Goal: Register for event/course

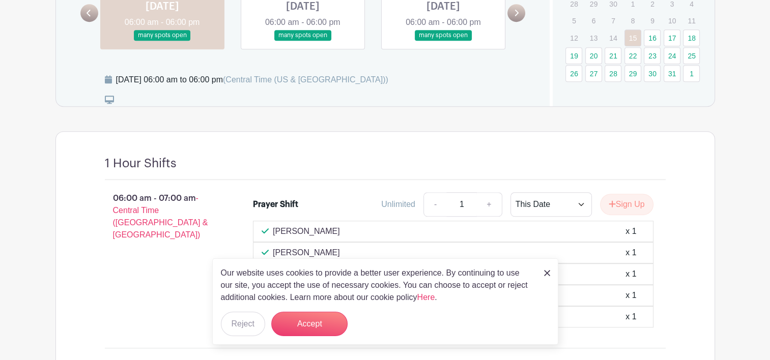
scroll to position [509, 0]
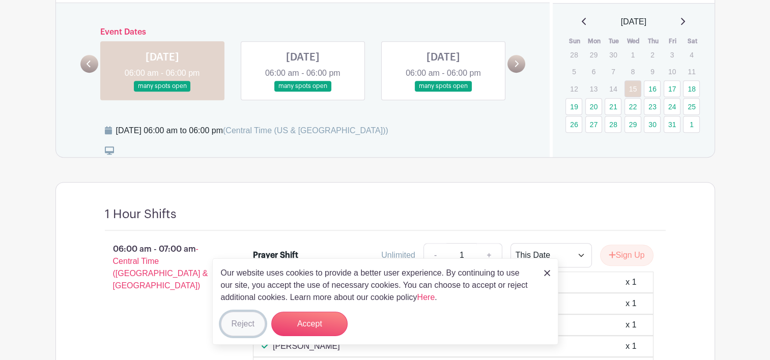
click at [242, 325] on button "Reject" at bounding box center [243, 324] width 44 height 24
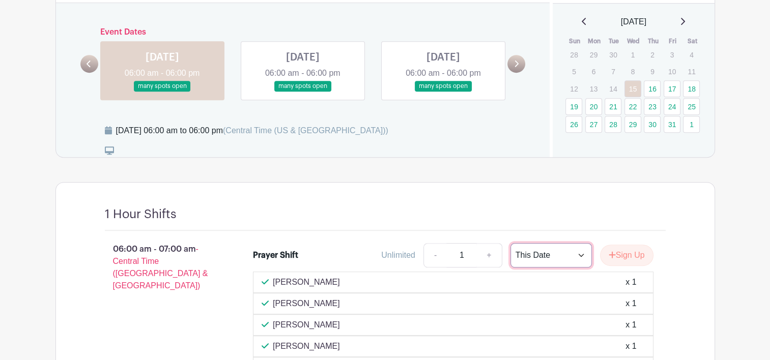
click at [574, 246] on select "This Date Select Dates" at bounding box center [551, 255] width 81 height 24
click at [511, 243] on select "This Date Select Dates" at bounding box center [551, 255] width 81 height 24
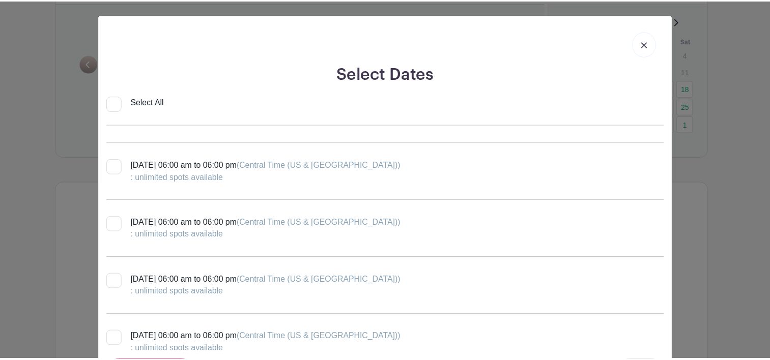
scroll to position [0, 0]
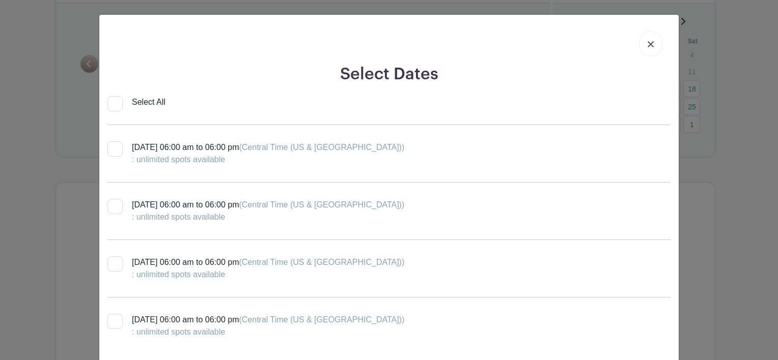
click at [642, 41] on link at bounding box center [650, 43] width 23 height 25
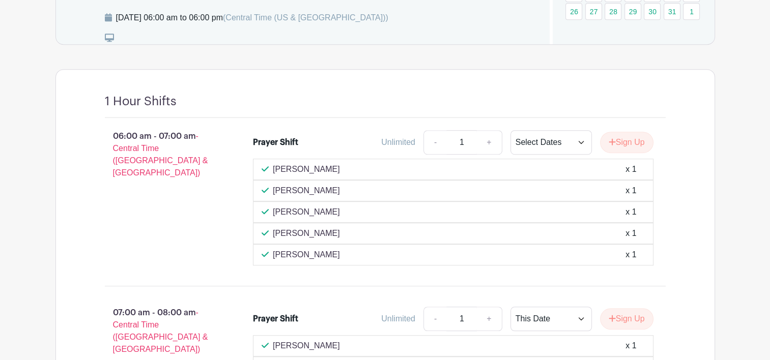
scroll to position [611, 0]
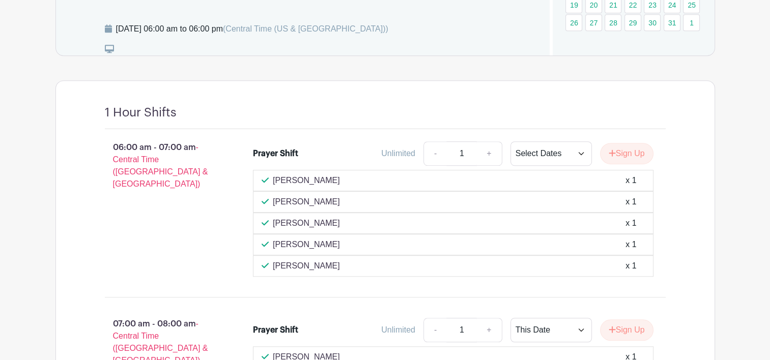
click at [174, 137] on p "06:00 am - 07:00 am - Central Time ([GEOGRAPHIC_DATA] & [GEOGRAPHIC_DATA])" at bounding box center [163, 165] width 149 height 57
click at [577, 142] on select "This Date Select Dates" at bounding box center [551, 154] width 81 height 24
select select "this_date"
click at [511, 142] on select "This Date Select Dates" at bounding box center [551, 154] width 81 height 24
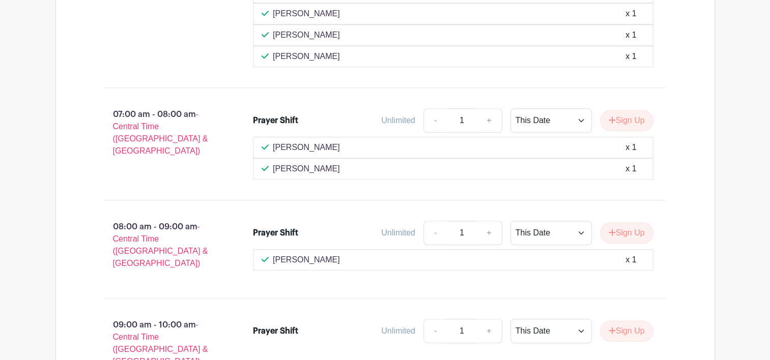
scroll to position [865, 0]
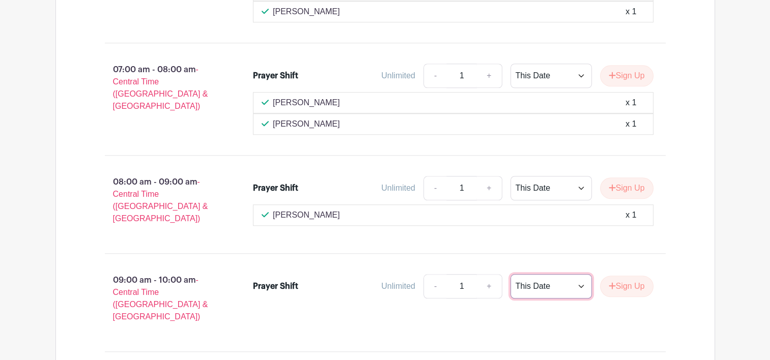
click at [580, 274] on select "This Date Select Dates" at bounding box center [551, 286] width 81 height 24
select select "select_dates"
click at [511, 274] on select "This Date Select Dates" at bounding box center [551, 286] width 81 height 24
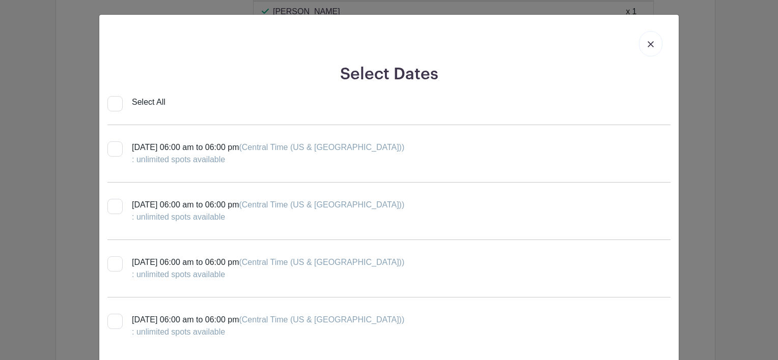
click at [649, 42] on img at bounding box center [651, 44] width 6 height 6
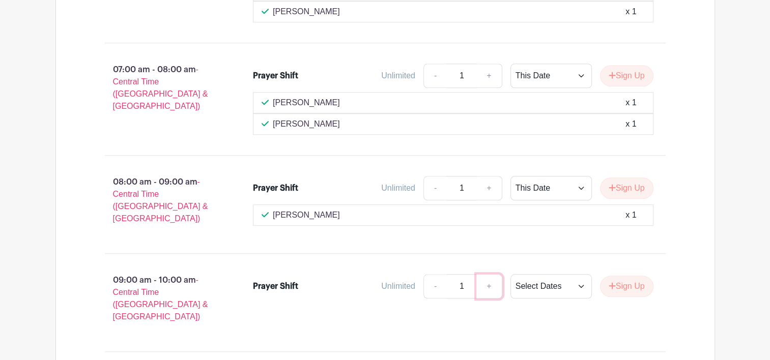
click at [485, 274] on link "+" at bounding box center [488, 286] width 25 height 24
click at [431, 274] on link "-" at bounding box center [435, 286] width 23 height 24
type input "1"
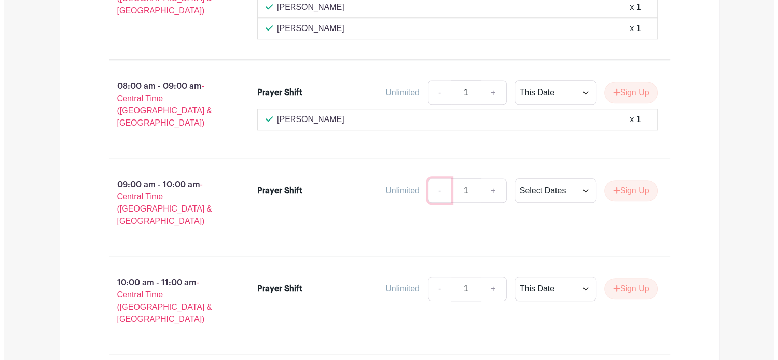
scroll to position [967, 0]
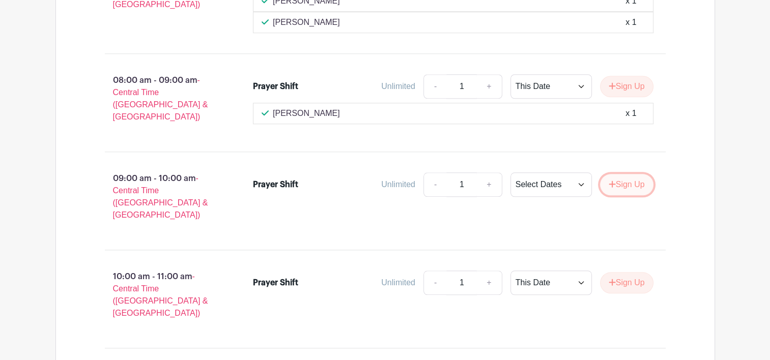
click at [625, 174] on button "Sign Up" at bounding box center [626, 184] width 53 height 21
click at [643, 174] on button "Sign Up" at bounding box center [626, 184] width 53 height 21
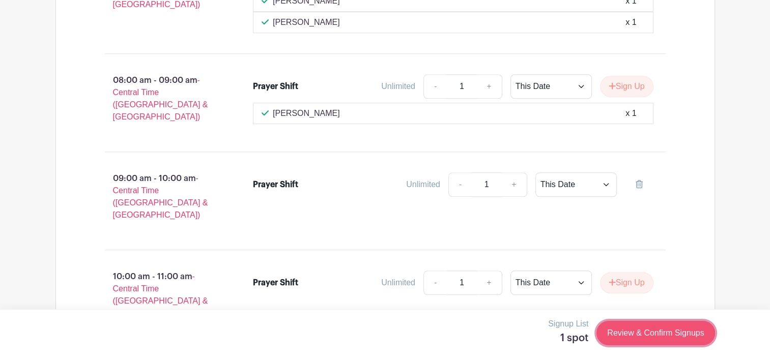
click at [654, 339] on link "Review & Confirm Signups" at bounding box center [656, 333] width 118 height 24
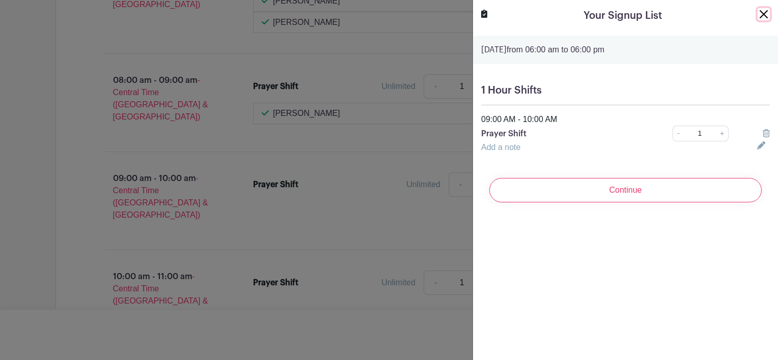
click at [758, 14] on button "Close" at bounding box center [763, 14] width 12 height 12
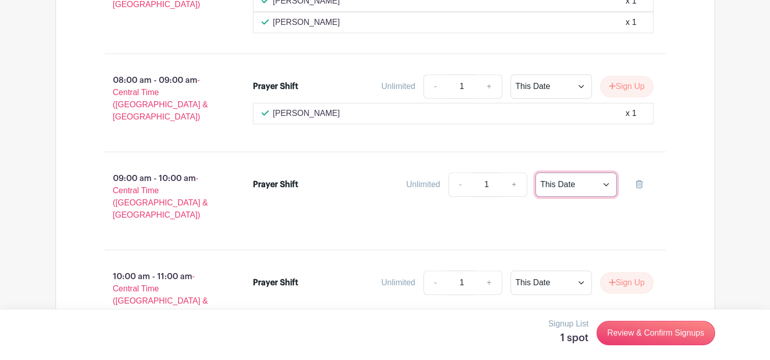
click at [607, 173] on select "This Date Select Dates" at bounding box center [576, 185] width 81 height 24
select select "select_dates"
click at [536, 173] on select "This Date Select Dates" at bounding box center [576, 185] width 81 height 24
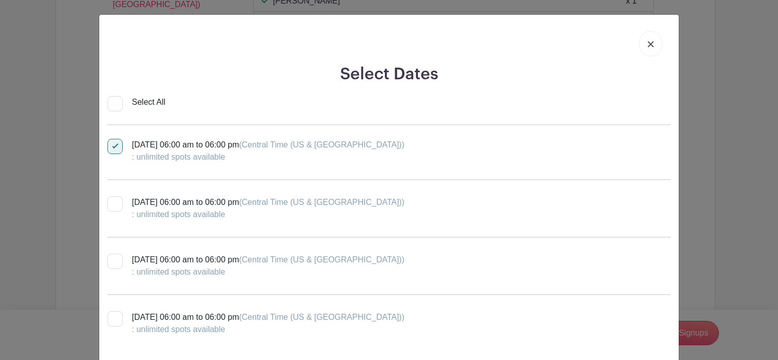
scroll to position [0, 0]
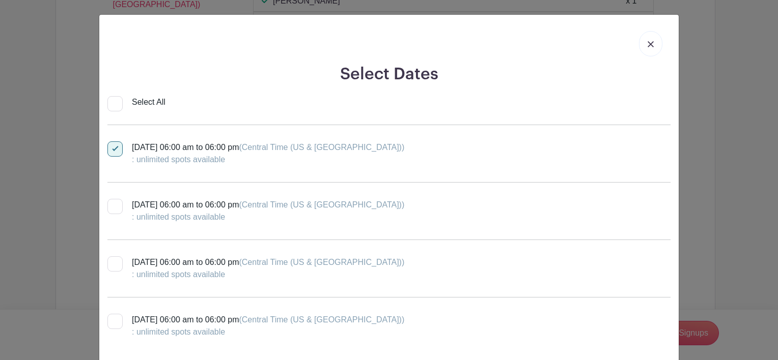
click at [109, 102] on input "Select All" at bounding box center [114, 103] width 15 height 15
checkbox input "true"
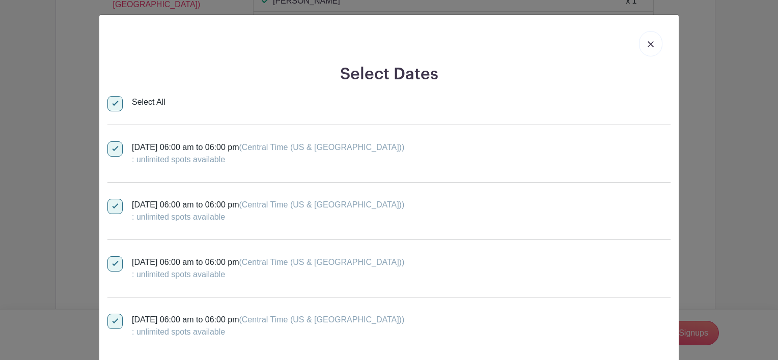
checkbox input "true"
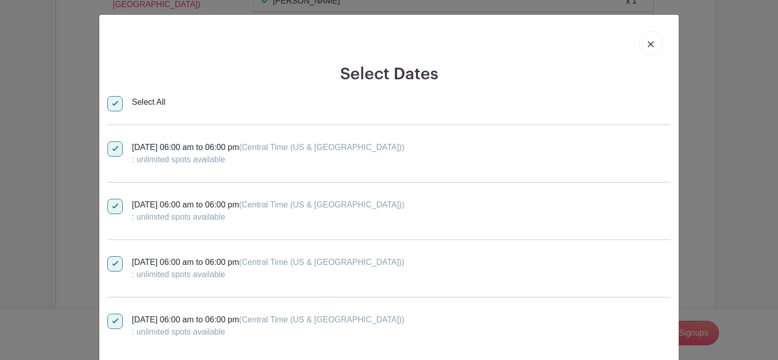
checkbox input "true"
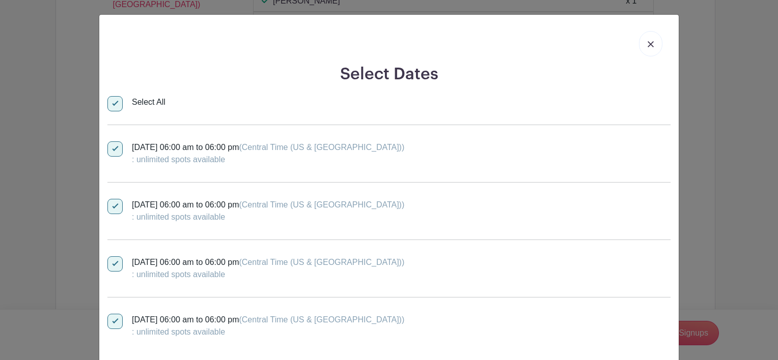
checkbox input "true"
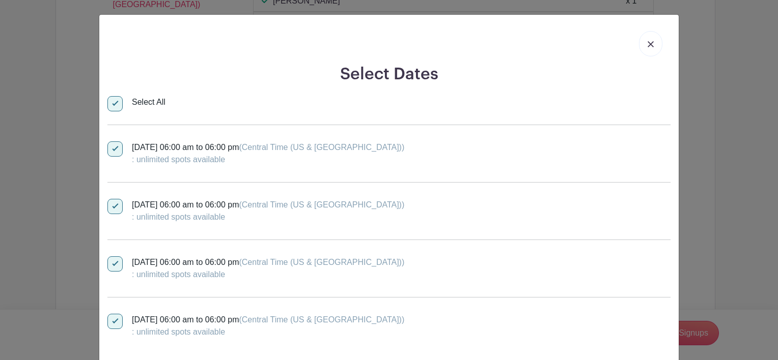
checkbox input "true"
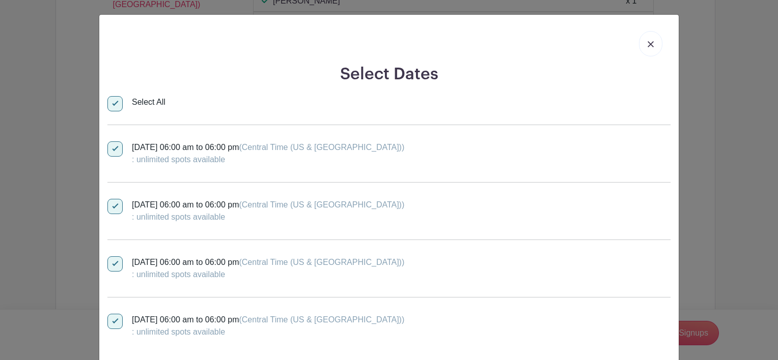
checkbox input "true"
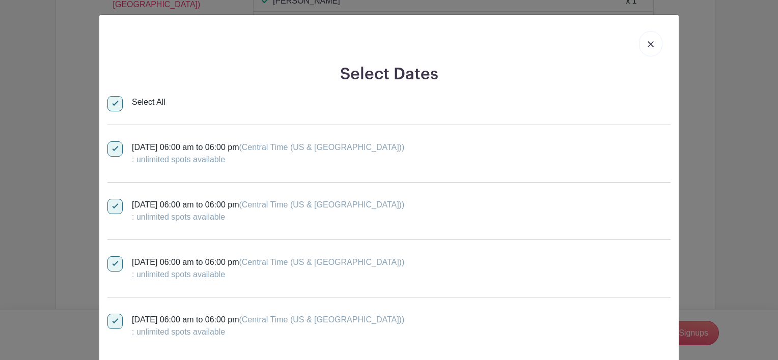
checkbox input "true"
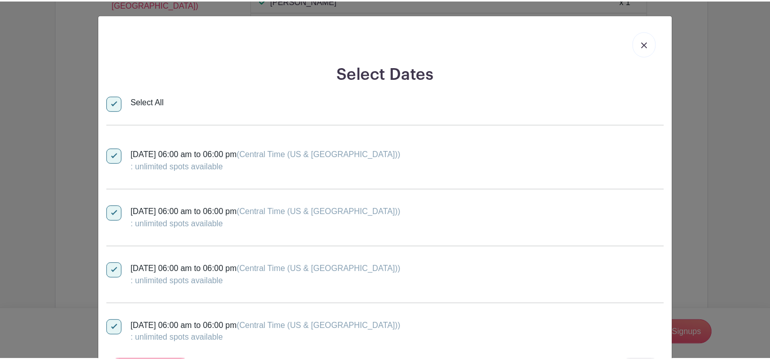
scroll to position [1621, 0]
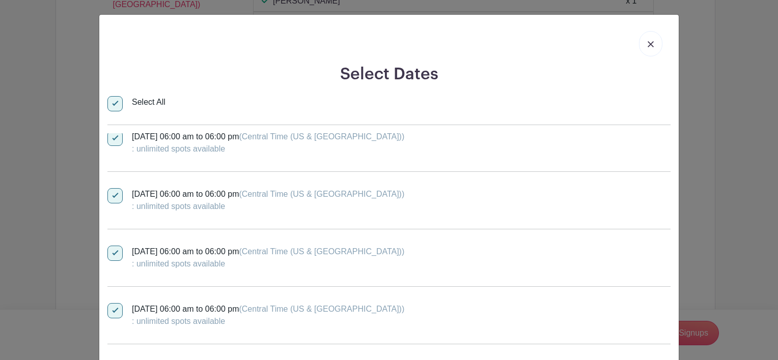
click at [701, 116] on div "Select Dates Select All [DATE] 06:00 am to 06:00 pm (Central Time ([GEOGRAPHIC_…" at bounding box center [389, 180] width 778 height 360
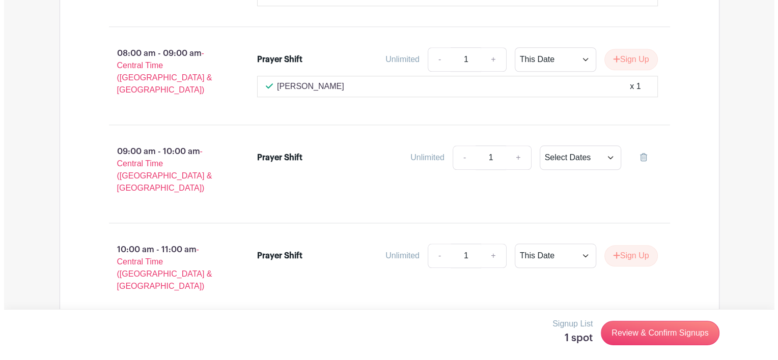
scroll to position [1018, 0]
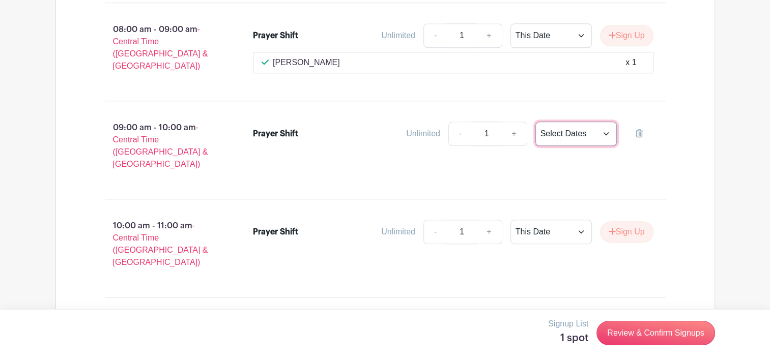
click at [571, 122] on select "This Date Select Dates" at bounding box center [576, 134] width 81 height 24
click at [497, 138] on div "Prayer Shift Unlimited - 1 + This Date Select Dates Select Dates" at bounding box center [459, 150] width 445 height 65
click at [556, 122] on select "This Date Select Dates" at bounding box center [576, 134] width 81 height 24
click at [536, 122] on select "This Date Select Dates" at bounding box center [576, 134] width 81 height 24
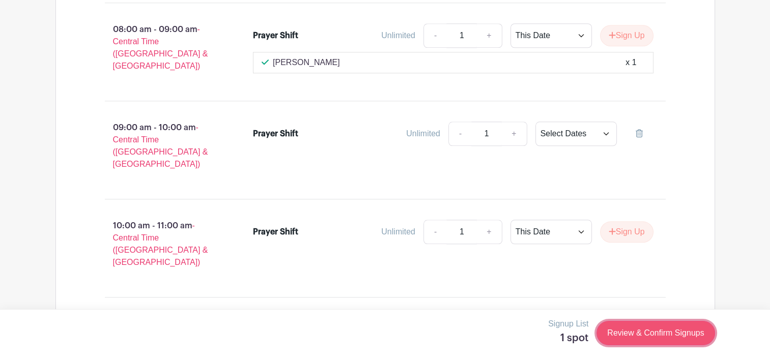
click at [633, 333] on link "Review & Confirm Signups" at bounding box center [656, 333] width 118 height 24
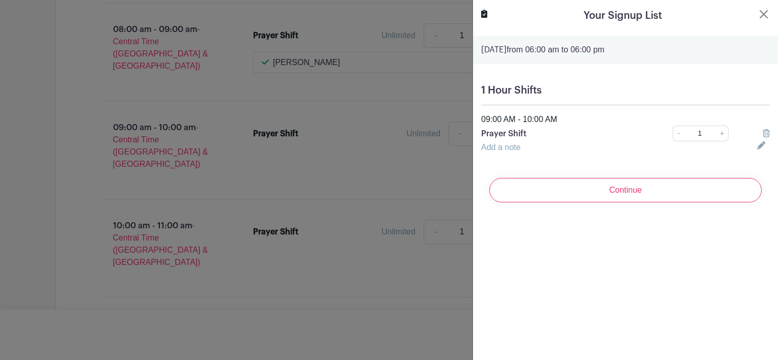
click at [763, 129] on icon at bounding box center [766, 133] width 7 height 8
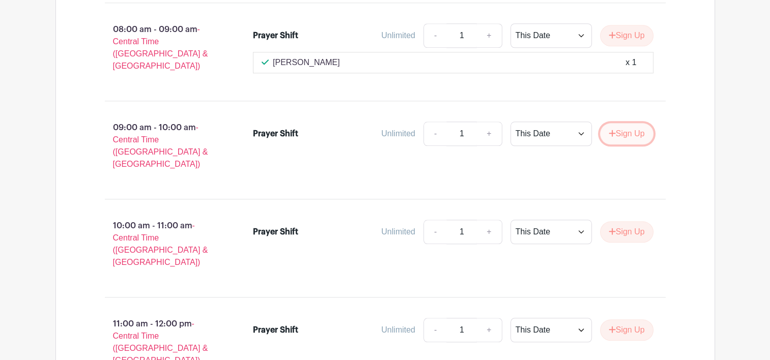
click at [633, 123] on button "Sign Up" at bounding box center [626, 133] width 53 height 21
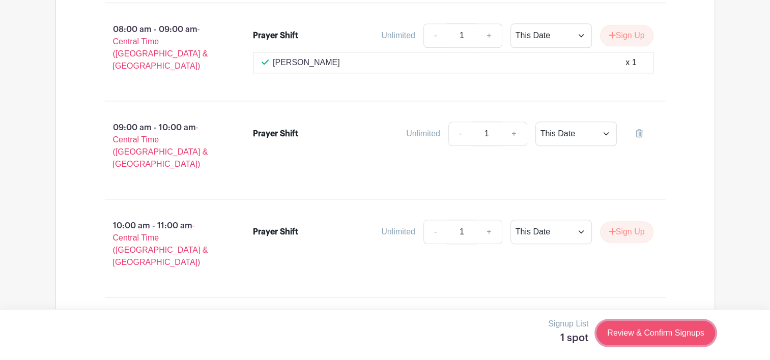
click at [615, 327] on link "Review & Confirm Signups" at bounding box center [656, 333] width 118 height 24
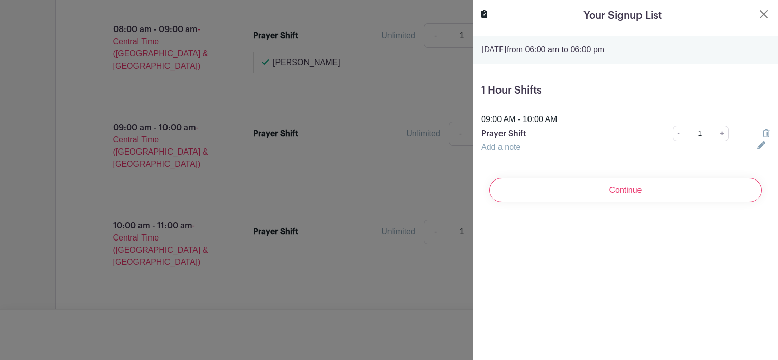
click at [763, 134] on icon at bounding box center [766, 133] width 7 height 8
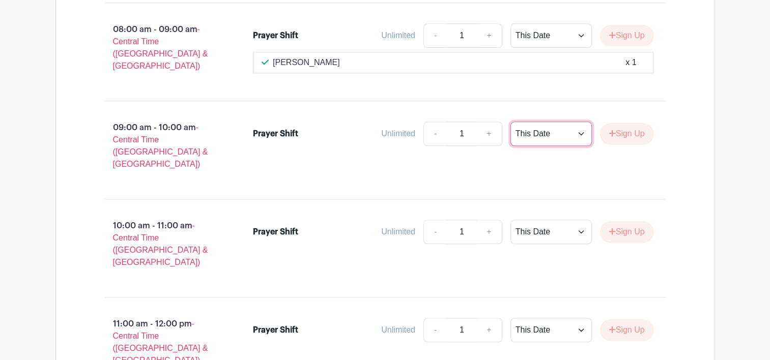
click at [583, 122] on select "This Date Select Dates" at bounding box center [551, 134] width 81 height 24
select select "select_dates"
click at [511, 122] on select "This Date Select Dates" at bounding box center [551, 134] width 81 height 24
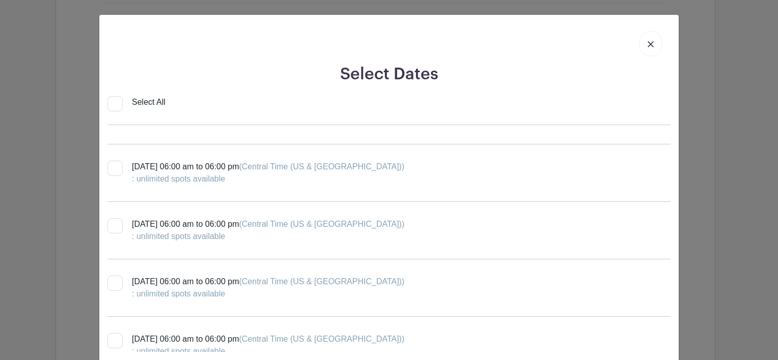
scroll to position [1621, 0]
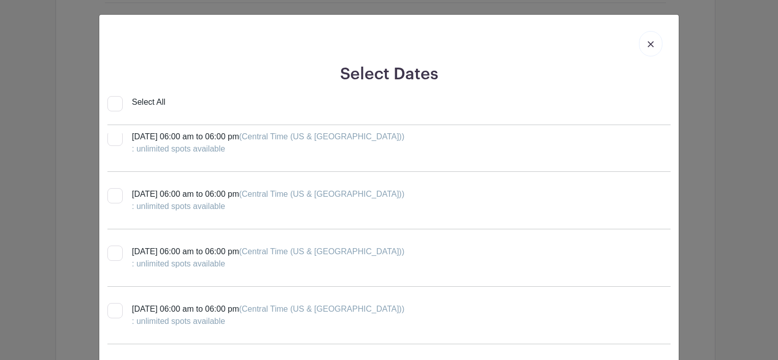
click at [649, 43] on img at bounding box center [651, 44] width 6 height 6
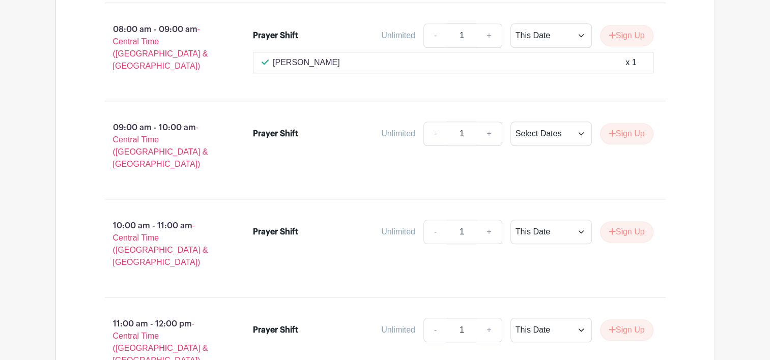
click at [144, 118] on p "09:00 am - 10:00 am - Central Time ([GEOGRAPHIC_DATA] & [GEOGRAPHIC_DATA])" at bounding box center [163, 146] width 149 height 57
click at [485, 122] on link "+" at bounding box center [488, 134] width 25 height 24
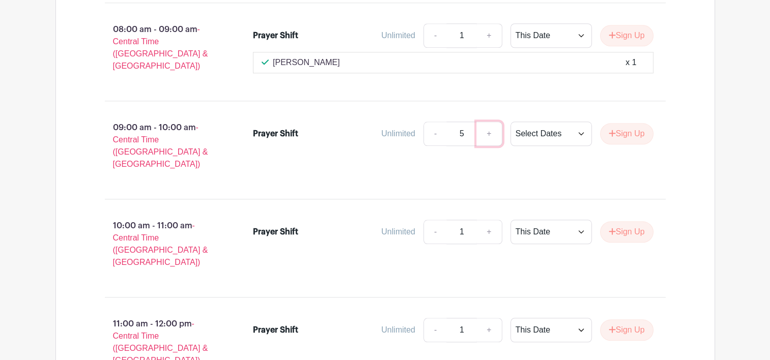
click at [485, 122] on link "+" at bounding box center [488, 134] width 25 height 24
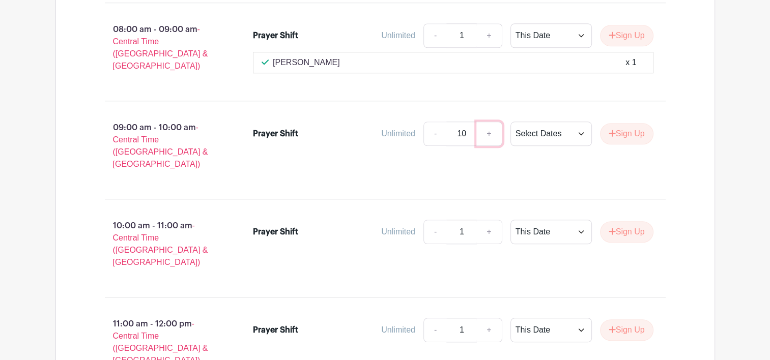
click at [485, 122] on link "+" at bounding box center [488, 134] width 25 height 24
type input "12"
click at [556, 122] on select "This Date Select Dates" at bounding box center [551, 134] width 81 height 24
select select "this_date"
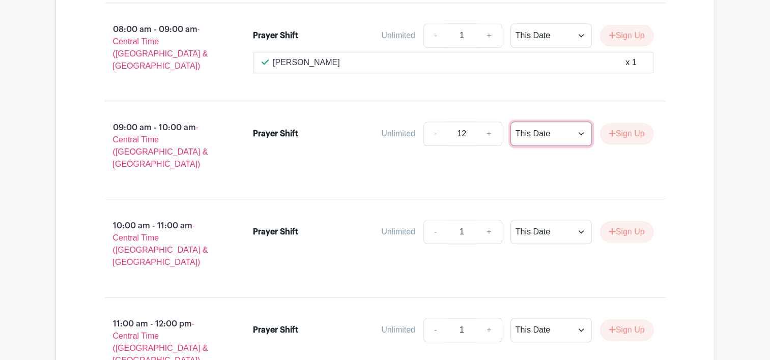
click at [511, 122] on select "This Date Select Dates" at bounding box center [551, 134] width 81 height 24
click at [490, 122] on link "+" at bounding box center [488, 134] width 25 height 24
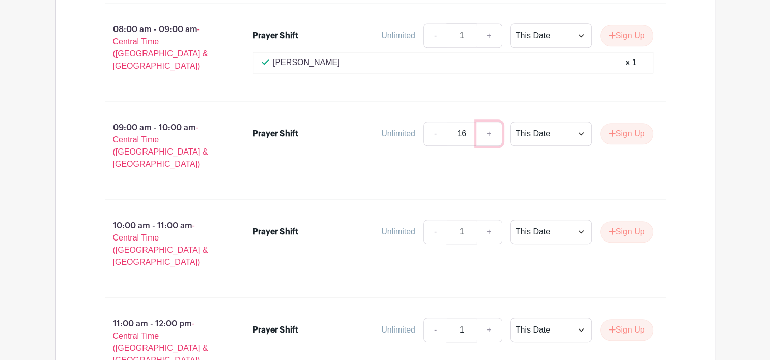
click at [490, 122] on link "+" at bounding box center [488, 134] width 25 height 24
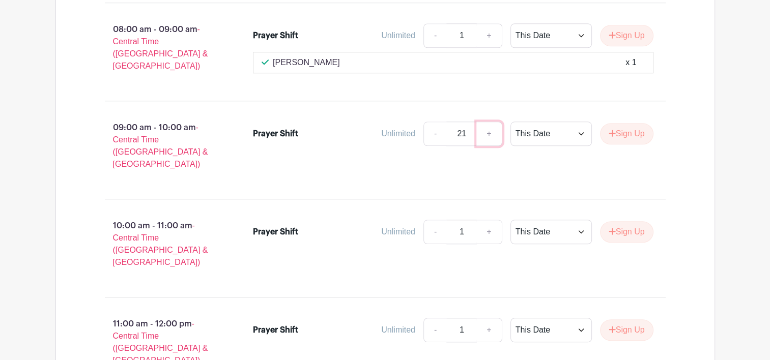
click at [490, 122] on link "+" at bounding box center [488, 134] width 25 height 24
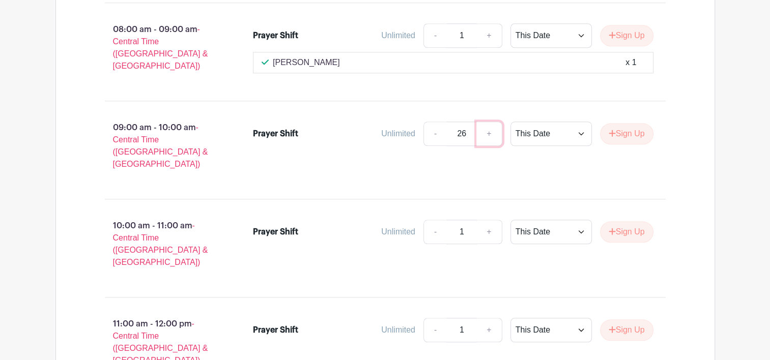
click at [490, 122] on link "+" at bounding box center [488, 134] width 25 height 24
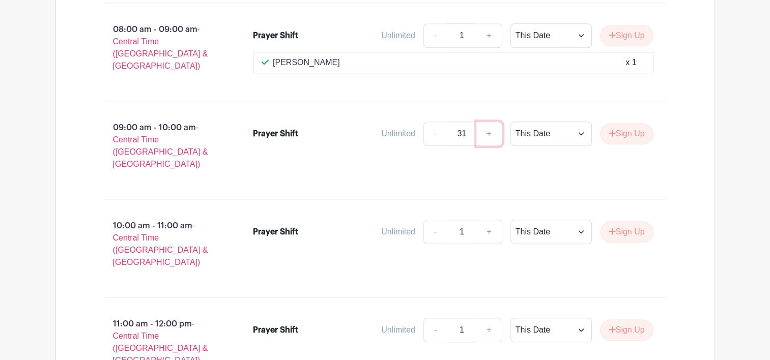
click at [490, 122] on link "+" at bounding box center [488, 134] width 25 height 24
click at [433, 122] on link "-" at bounding box center [435, 134] width 23 height 24
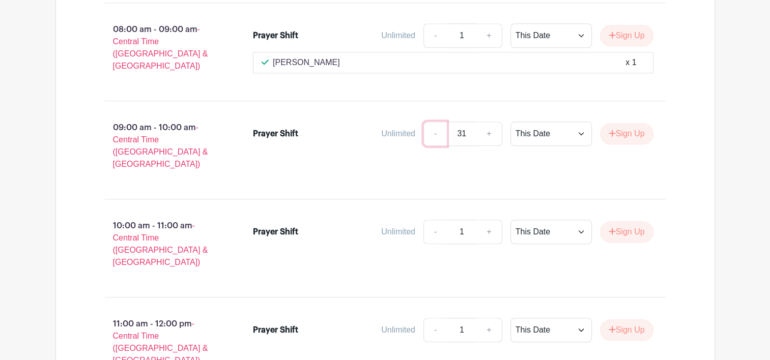
type input "30"
click at [559, 122] on select "This Date Select Dates" at bounding box center [551, 134] width 81 height 24
select select "select_dates"
click at [511, 122] on select "This Date Select Dates" at bounding box center [551, 134] width 81 height 24
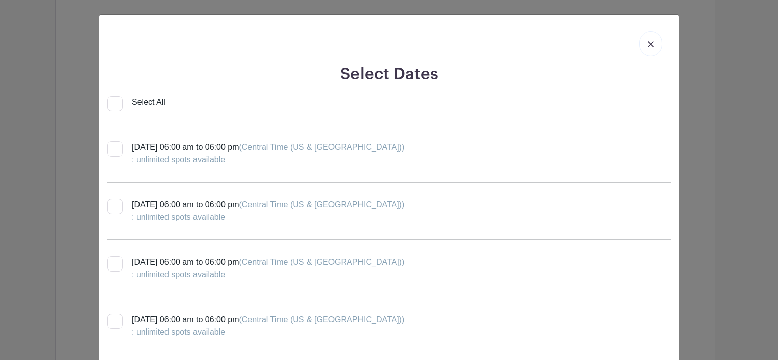
click at [654, 44] on link at bounding box center [650, 43] width 23 height 25
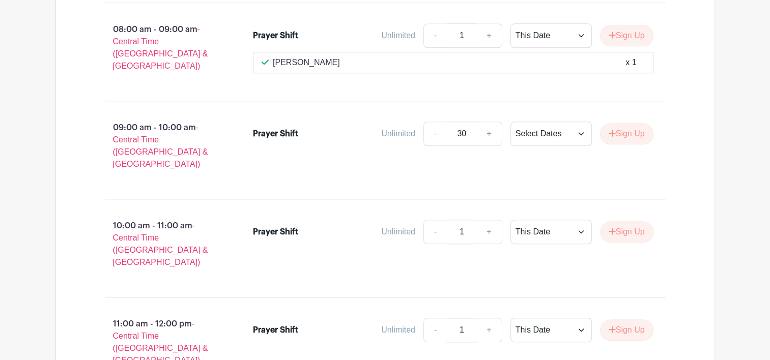
click at [472, 122] on input "30" at bounding box center [461, 134] width 31 height 24
drag, startPoint x: 468, startPoint y: 112, endPoint x: 430, endPoint y: 114, distance: 38.7
click at [430, 122] on div "- 30 +" at bounding box center [463, 134] width 79 height 24
type input "1"
click at [578, 122] on select "This Date Select Dates" at bounding box center [551, 134] width 81 height 24
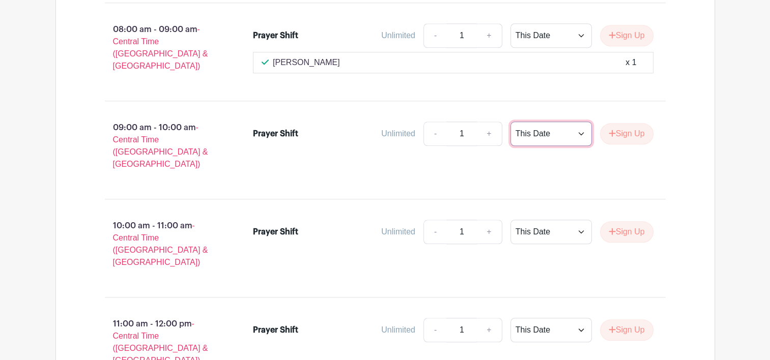
click at [511, 122] on select "This Date Select Dates" at bounding box center [551, 134] width 81 height 24
click at [574, 122] on select "This Date Select Dates" at bounding box center [551, 134] width 81 height 24
click at [511, 122] on select "This Date Select Dates" at bounding box center [551, 134] width 81 height 24
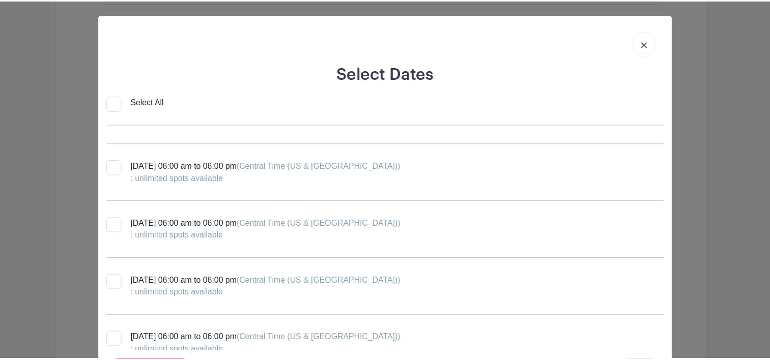
scroll to position [814, 0]
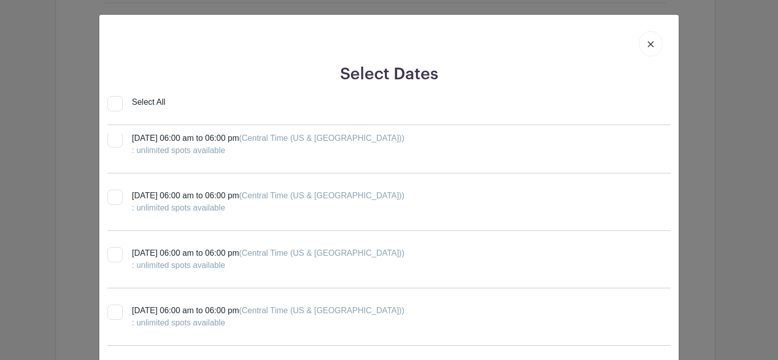
click at [648, 43] on img at bounding box center [651, 44] width 6 height 6
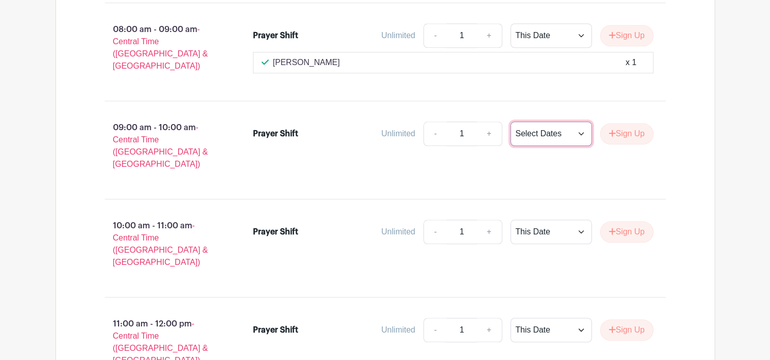
click at [581, 122] on select "This Date Select Dates" at bounding box center [551, 134] width 81 height 24
select select "this_date"
click at [511, 122] on select "This Date Select Dates" at bounding box center [551, 134] width 81 height 24
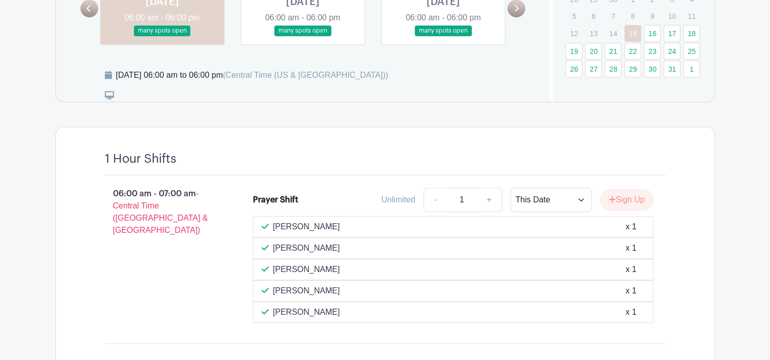
scroll to position [499, 0]
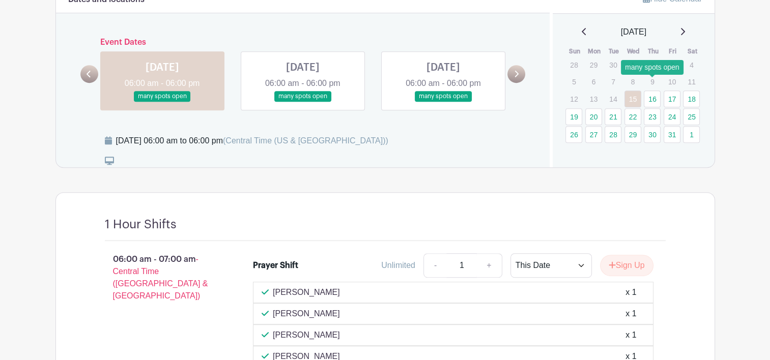
click at [654, 91] on link "16" at bounding box center [652, 99] width 17 height 17
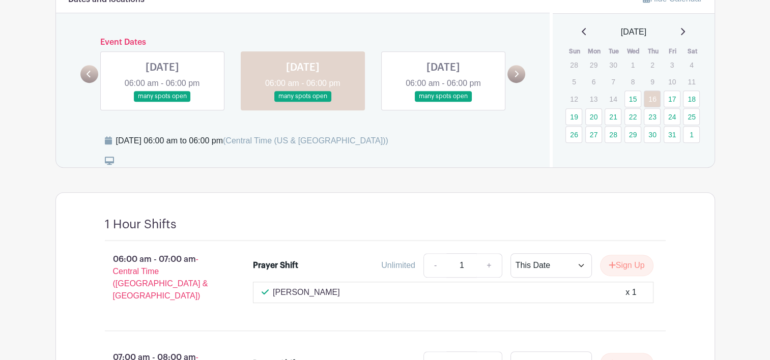
click at [524, 65] on link at bounding box center [517, 74] width 18 height 18
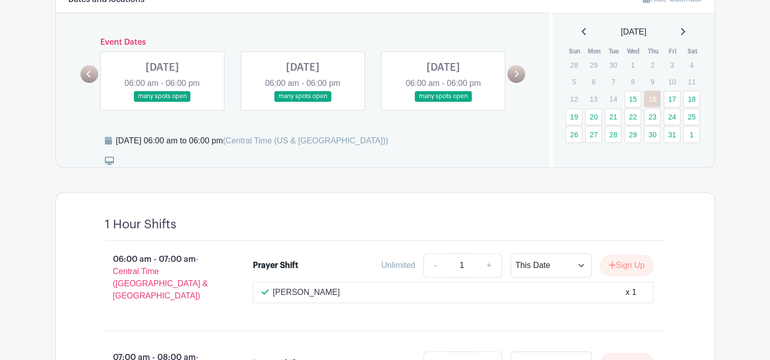
click at [524, 65] on link at bounding box center [517, 74] width 18 height 18
click at [92, 65] on link at bounding box center [89, 74] width 18 height 18
click at [94, 65] on link at bounding box center [89, 74] width 18 height 18
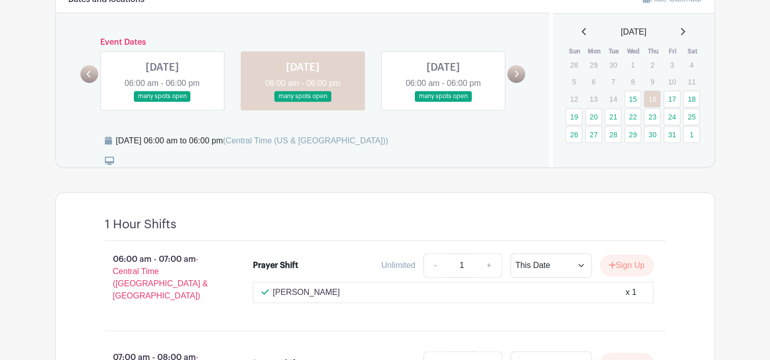
click at [520, 65] on link at bounding box center [517, 74] width 18 height 18
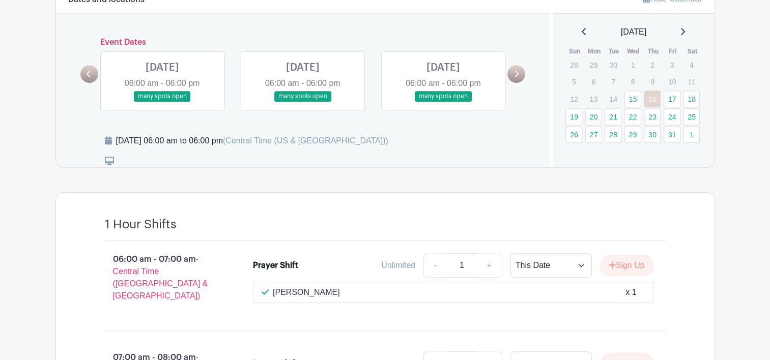
click at [520, 65] on link at bounding box center [517, 74] width 18 height 18
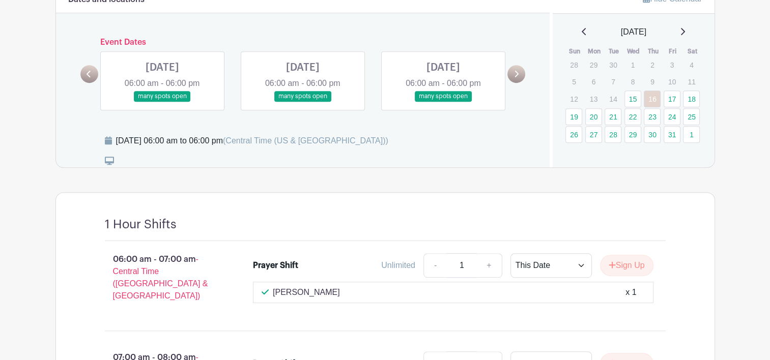
click at [520, 65] on link at bounding box center [517, 74] width 18 height 18
click at [100, 59] on div "[DATE] 06:00 am - 06:00 pm many spots open" at bounding box center [162, 80] width 124 height 59
click at [90, 70] on icon at bounding box center [89, 74] width 5 height 8
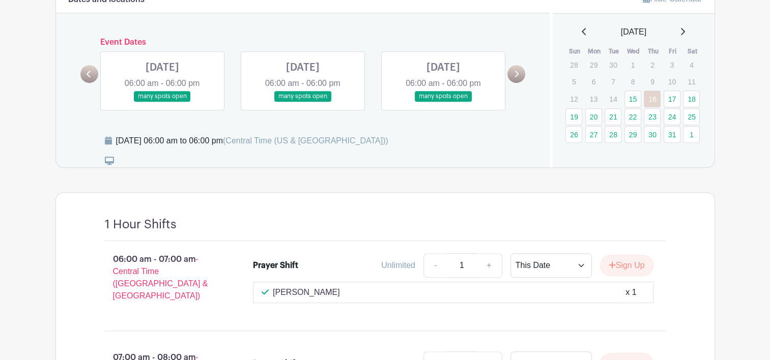
click at [90, 70] on icon at bounding box center [89, 74] width 5 height 8
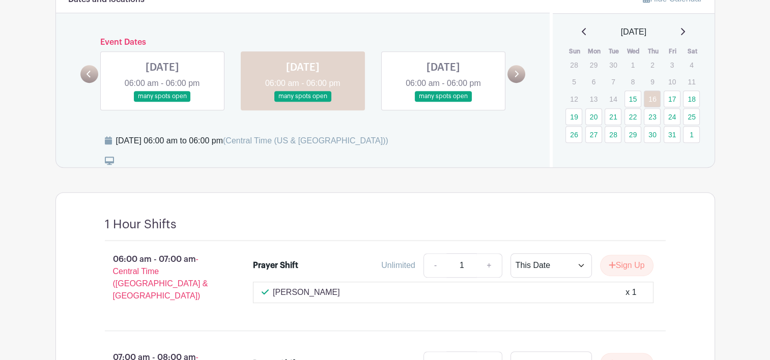
click at [91, 70] on icon at bounding box center [89, 74] width 5 height 8
click at [162, 102] on link at bounding box center [162, 102] width 0 height 0
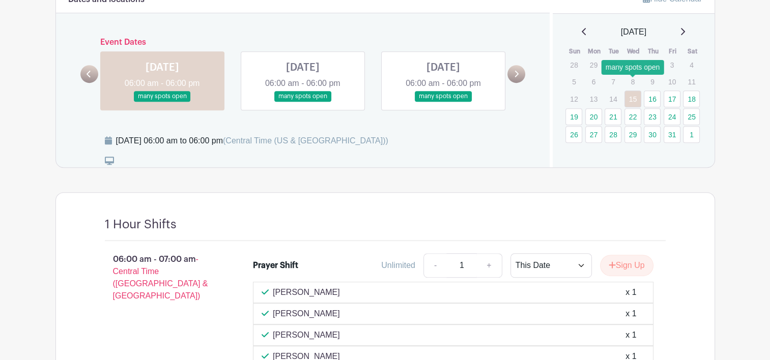
click at [634, 91] on link "15" at bounding box center [633, 99] width 17 height 17
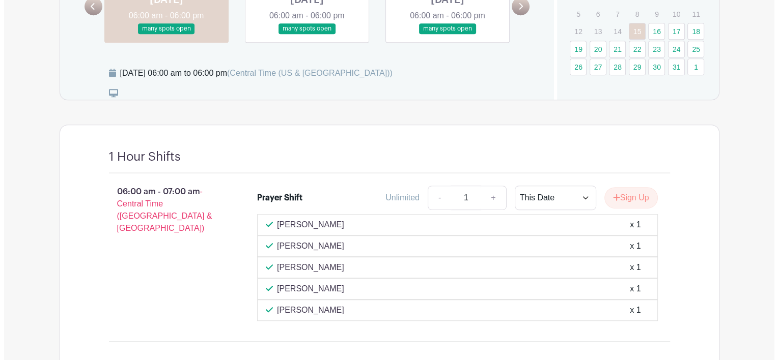
scroll to position [550, 0]
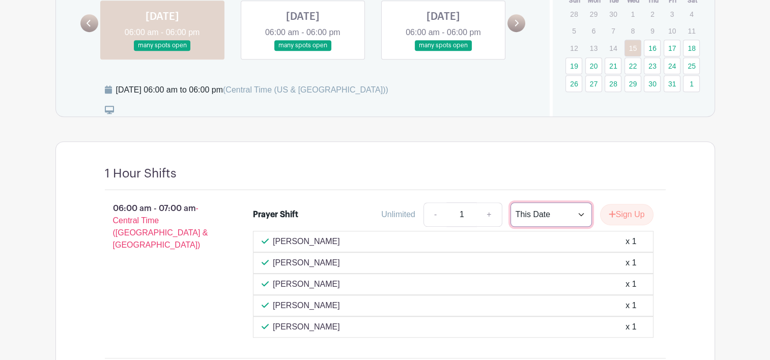
click at [578, 203] on select "This Date Select Dates" at bounding box center [551, 215] width 81 height 24
select select "select_dates"
click at [511, 203] on select "This Date Select Dates" at bounding box center [551, 215] width 81 height 24
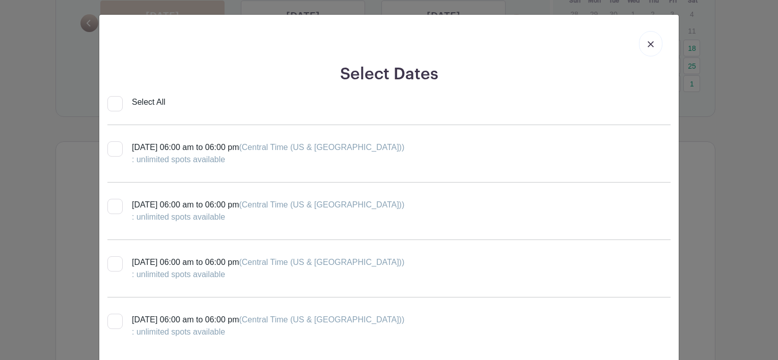
click at [107, 107] on input "Select All" at bounding box center [114, 103] width 15 height 15
checkbox input "true"
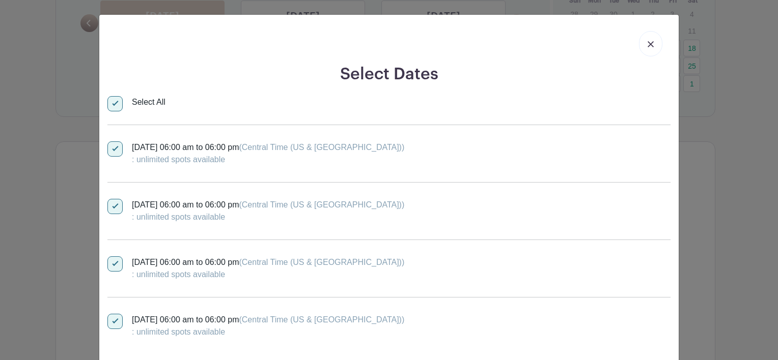
checkbox input "true"
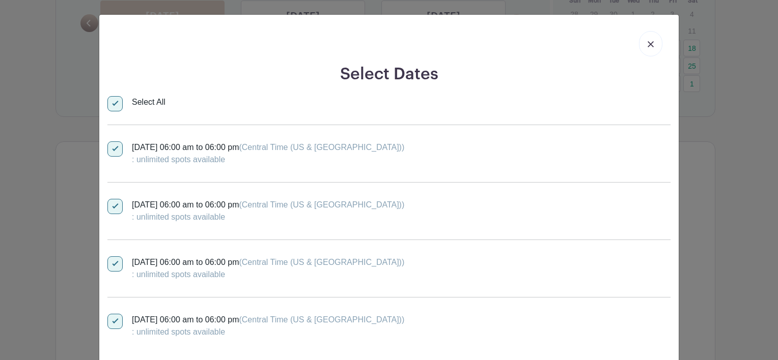
checkbox input "true"
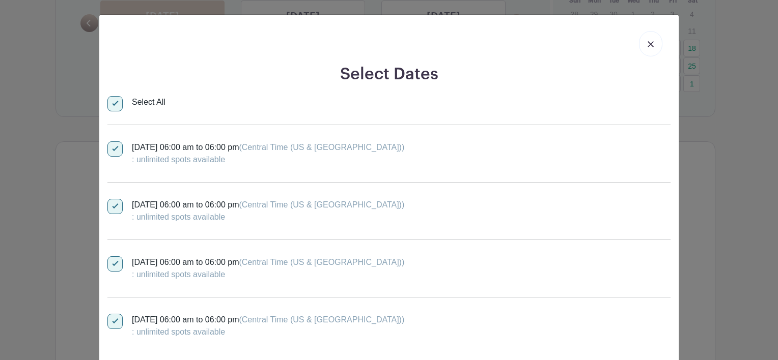
checkbox input "true"
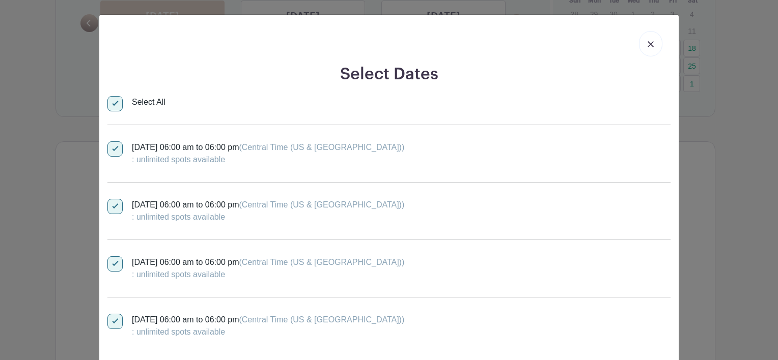
checkbox input "true"
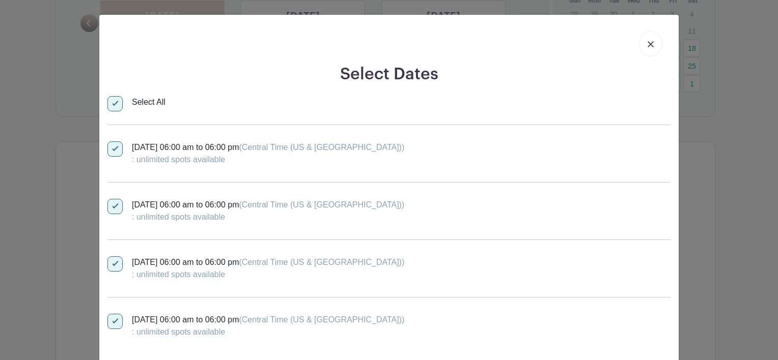
checkbox input "true"
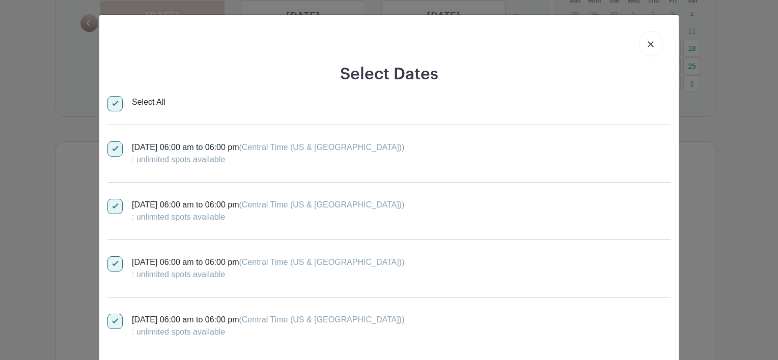
checkbox input "true"
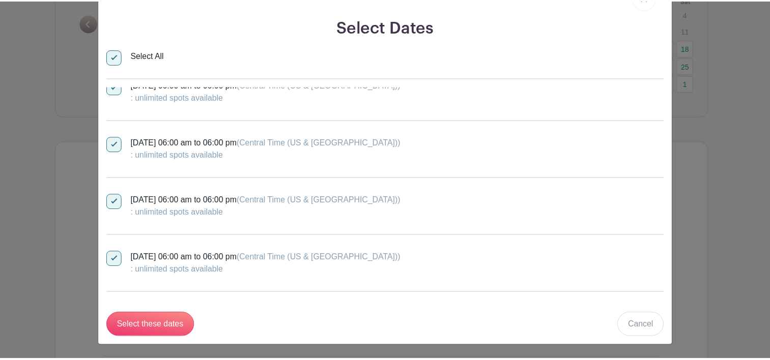
scroll to position [356, 0]
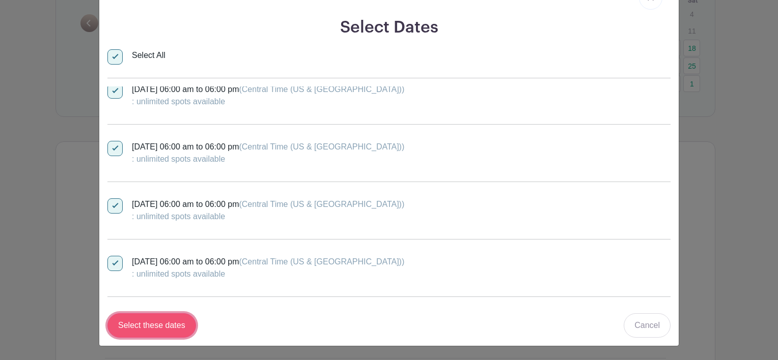
click at [164, 324] on input "Select these dates" at bounding box center [151, 326] width 89 height 24
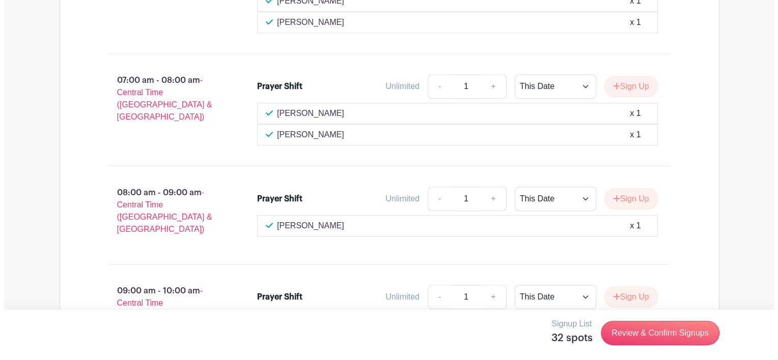
scroll to position [855, 0]
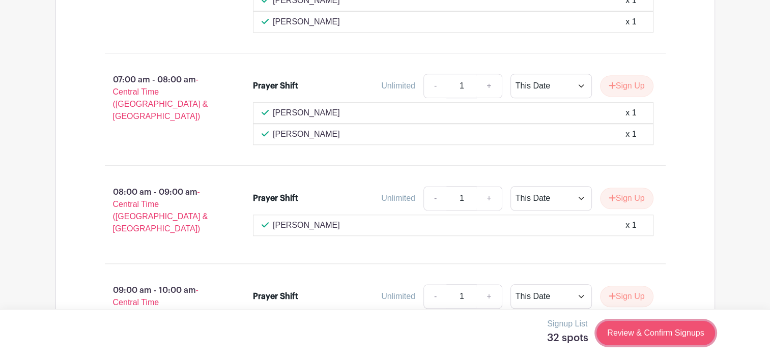
click at [642, 332] on link "Review & Confirm Signups" at bounding box center [656, 333] width 118 height 24
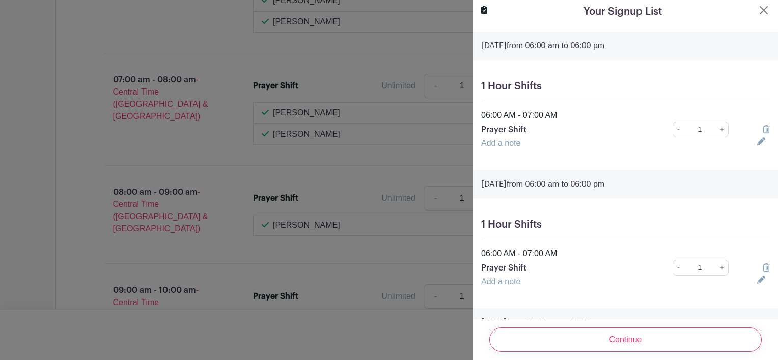
scroll to position [0, 0]
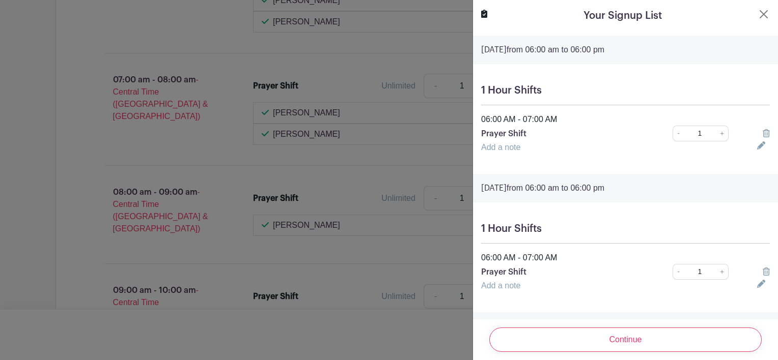
click at [652, 49] on p "[DATE] 06:00 am to 06:00 pm" at bounding box center [625, 50] width 289 height 12
click at [758, 14] on button "Close" at bounding box center [763, 14] width 12 height 12
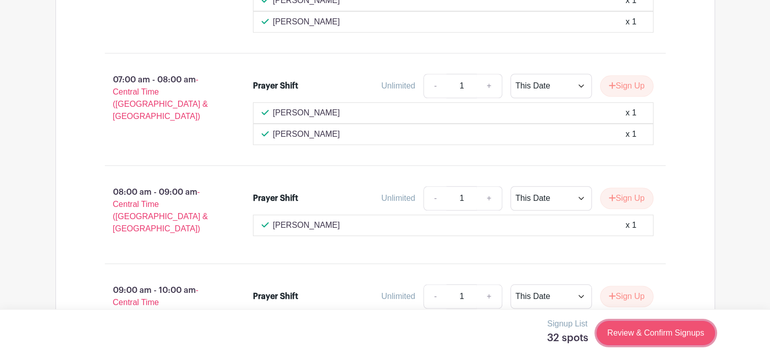
click at [639, 326] on link "Review & Confirm Signups" at bounding box center [656, 333] width 118 height 24
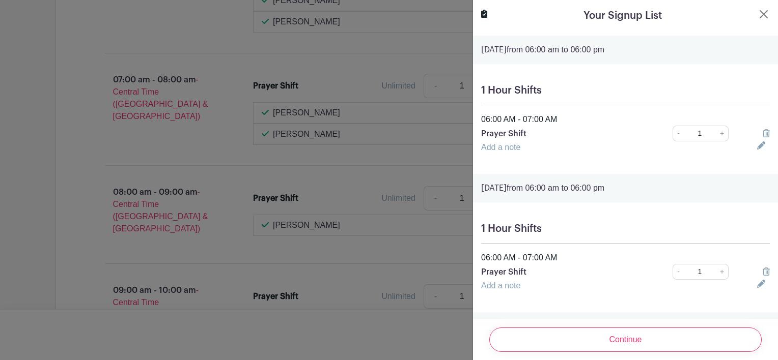
click at [763, 132] on icon at bounding box center [766, 133] width 7 height 8
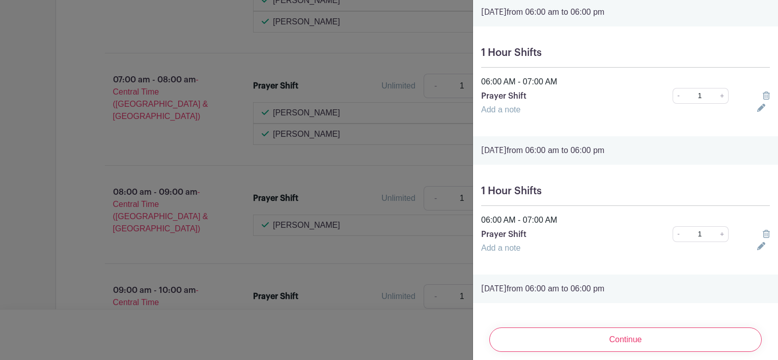
scroll to position [4131, 0]
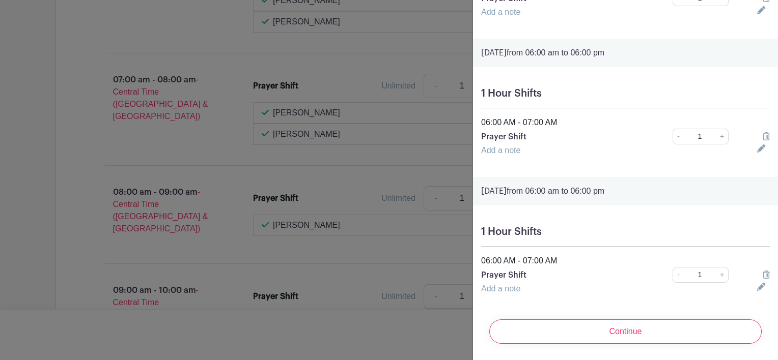
click at [763, 271] on icon at bounding box center [766, 275] width 7 height 8
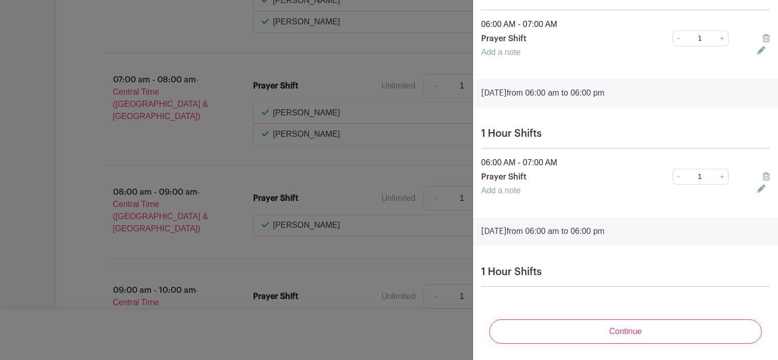
scroll to position [4091, 0]
click at [763, 173] on icon at bounding box center [766, 177] width 7 height 8
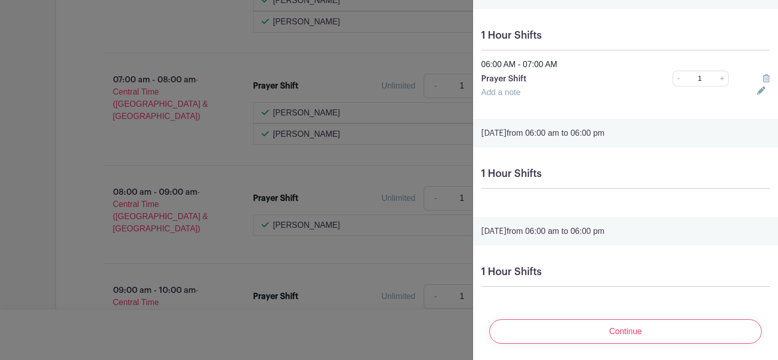
click at [763, 74] on icon at bounding box center [766, 78] width 7 height 8
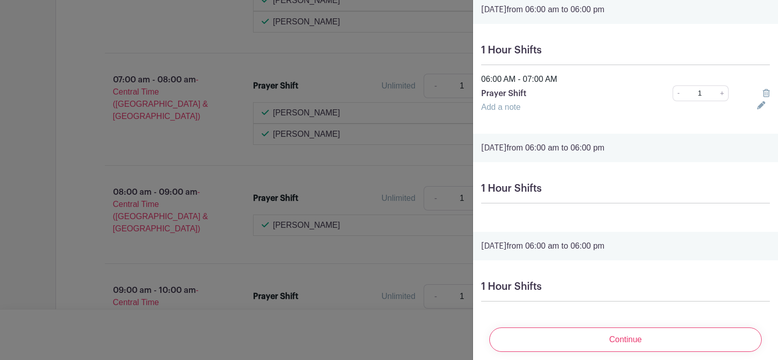
scroll to position [3858, 0]
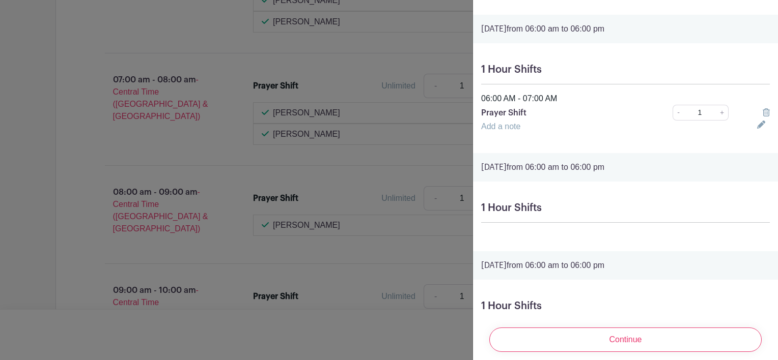
click at [763, 117] on icon at bounding box center [766, 112] width 7 height 8
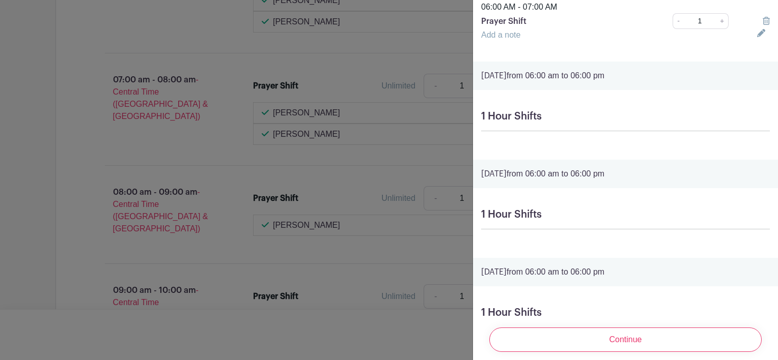
scroll to position [3756, 0]
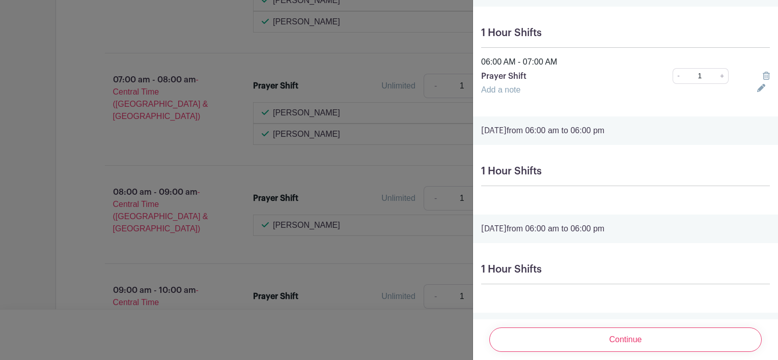
click at [763, 80] on icon at bounding box center [766, 76] width 7 height 8
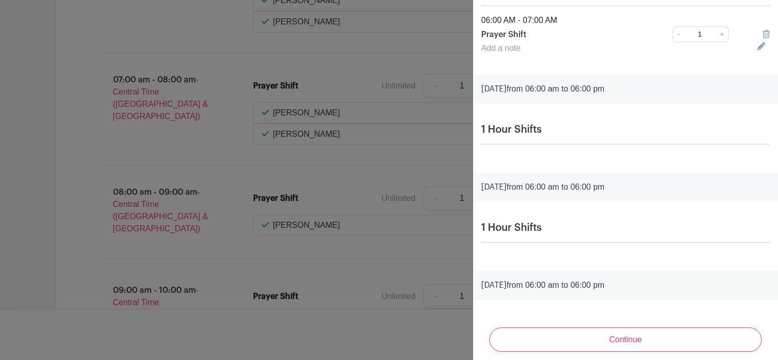
scroll to position [3603, 0]
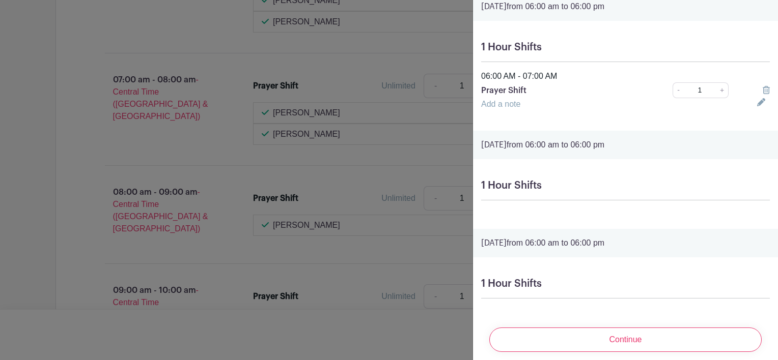
click at [763, 94] on icon at bounding box center [766, 90] width 7 height 8
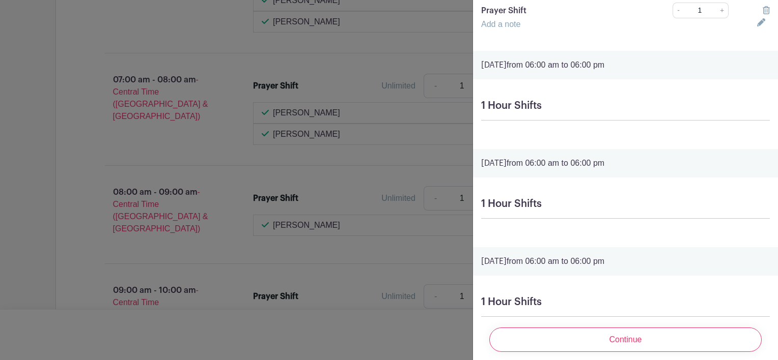
scroll to position [3450, 0]
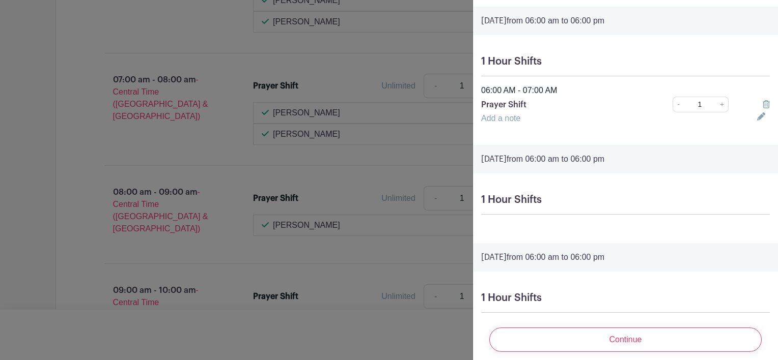
click at [763, 108] on icon at bounding box center [766, 104] width 7 height 8
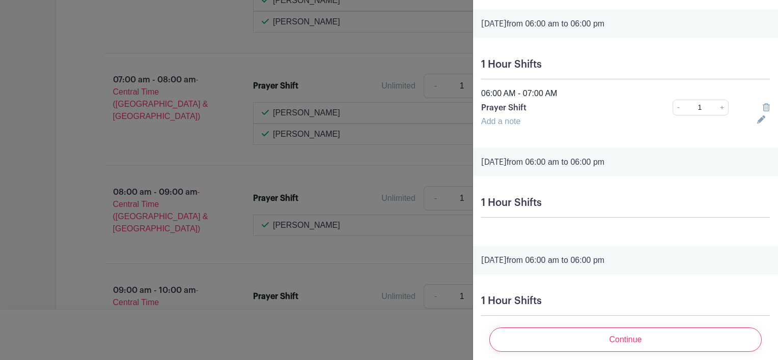
scroll to position [3298, 0]
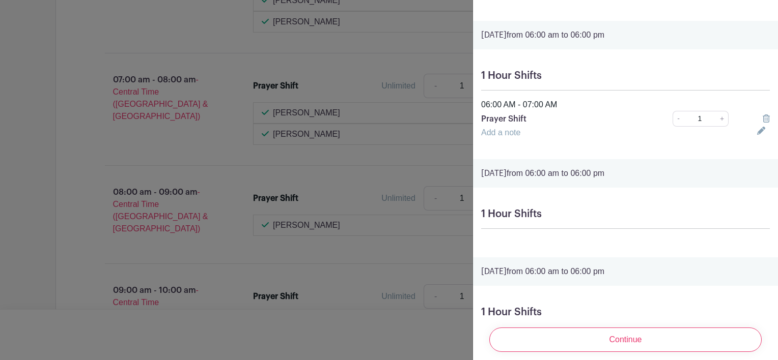
click at [763, 123] on icon at bounding box center [766, 119] width 7 height 8
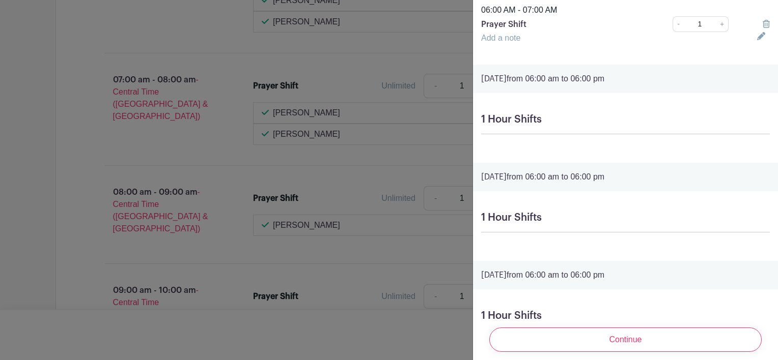
scroll to position [3196, 0]
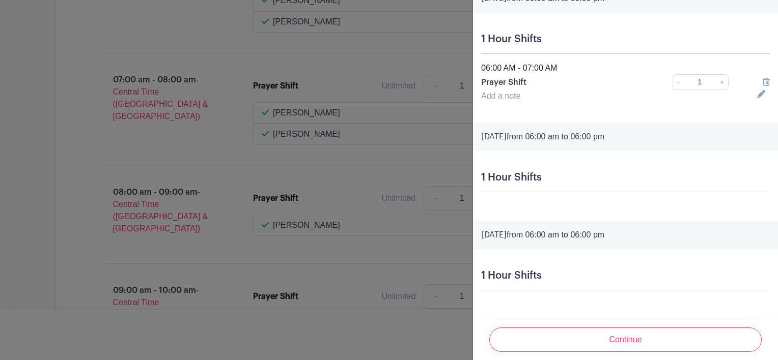
click at [763, 86] on icon at bounding box center [766, 82] width 7 height 8
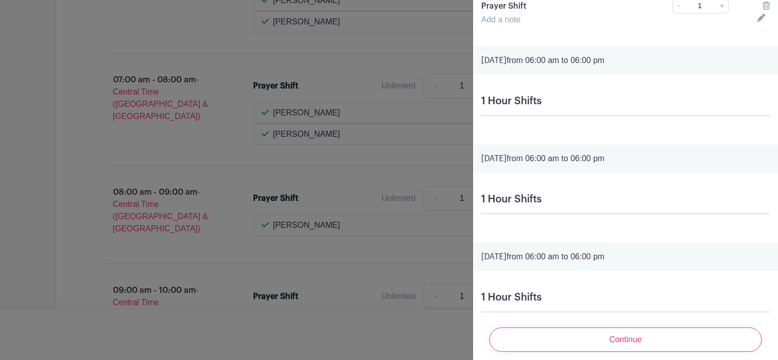
scroll to position [3043, 0]
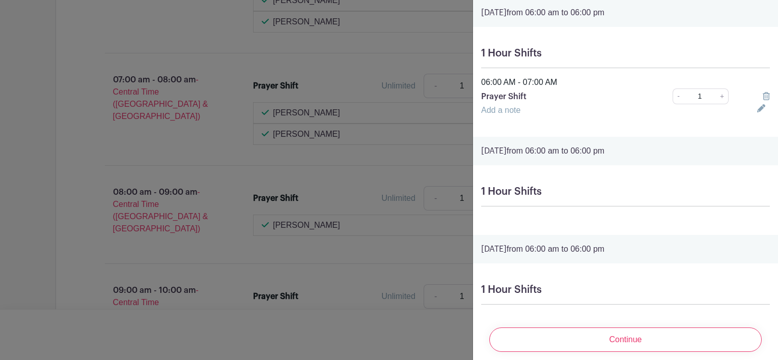
click at [763, 100] on icon at bounding box center [766, 96] width 7 height 8
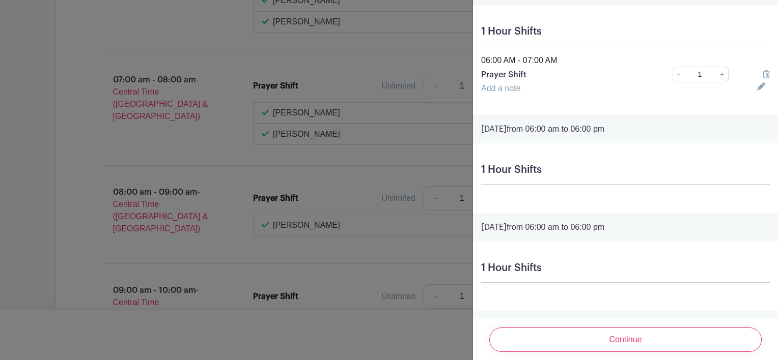
scroll to position [2890, 0]
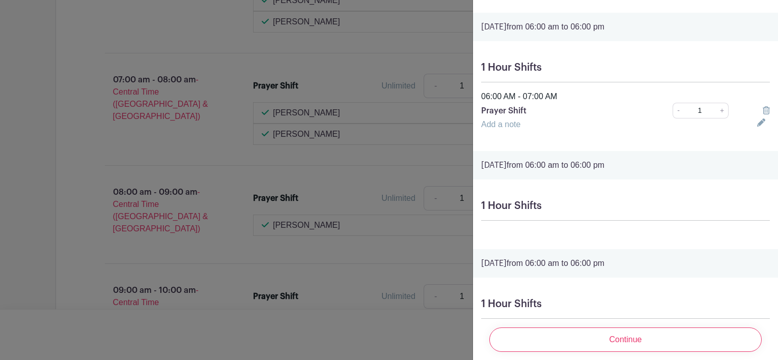
click at [762, 117] on div at bounding box center [763, 111] width 25 height 12
click at [763, 115] on icon at bounding box center [766, 110] width 7 height 8
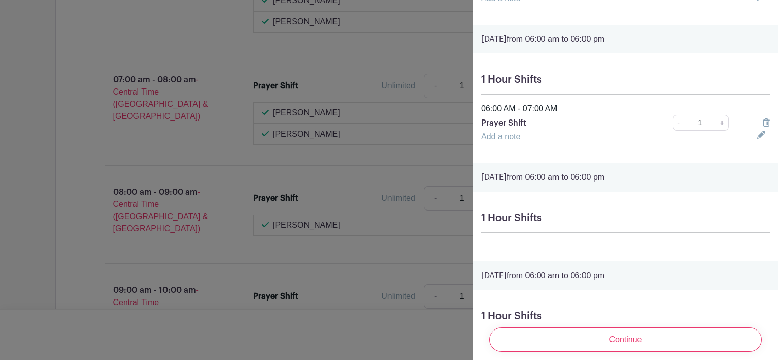
scroll to position [2738, 0]
click at [763, 129] on icon at bounding box center [766, 125] width 7 height 8
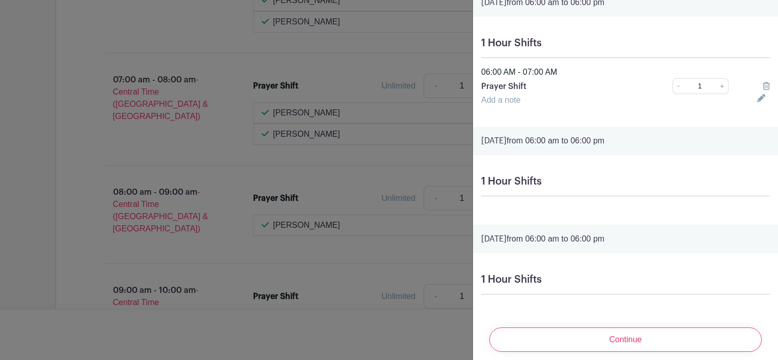
scroll to position [2585, 0]
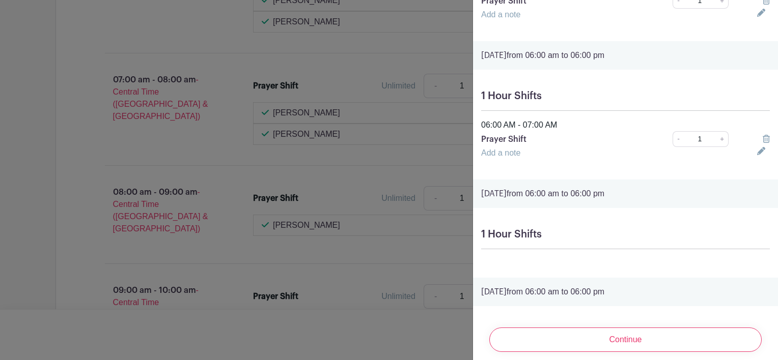
click at [763, 143] on icon at bounding box center [766, 139] width 7 height 8
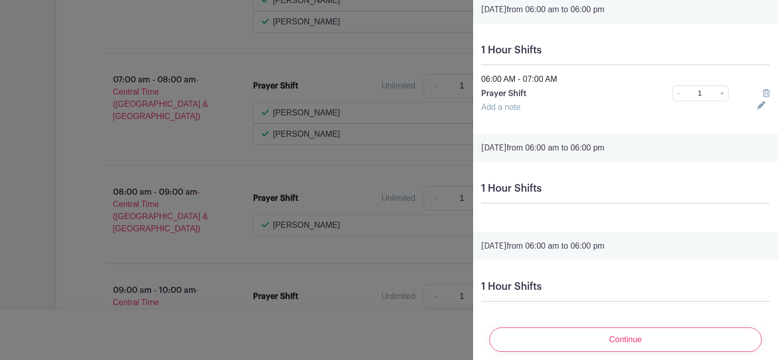
scroll to position [2483, 0]
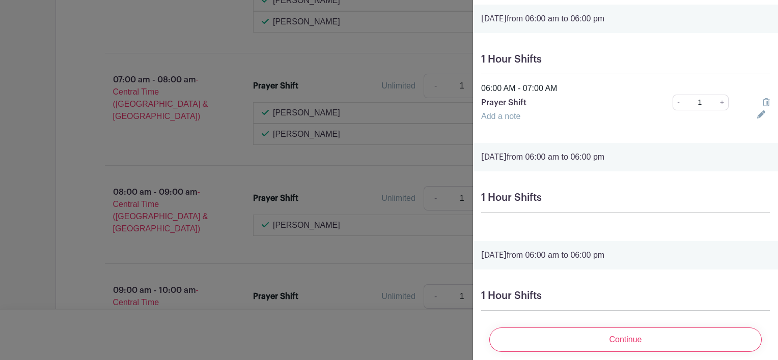
click at [763, 106] on icon at bounding box center [766, 102] width 7 height 8
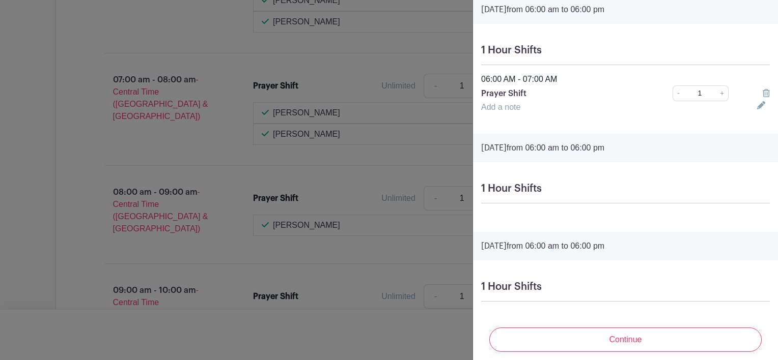
scroll to position [2330, 0]
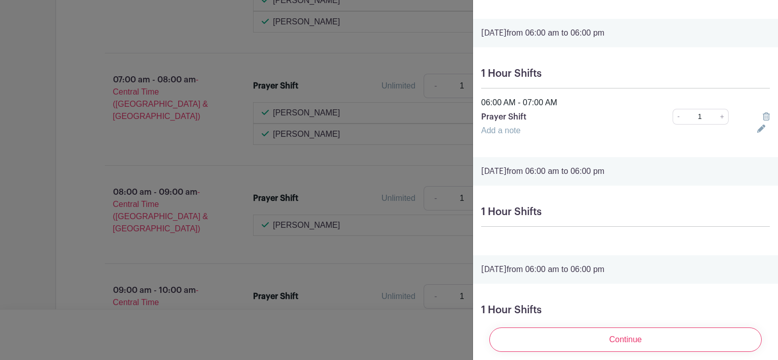
click at [763, 121] on icon at bounding box center [766, 116] width 7 height 8
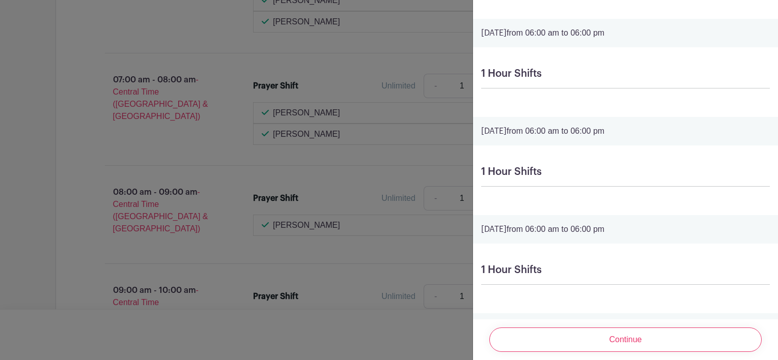
scroll to position [2229, 0]
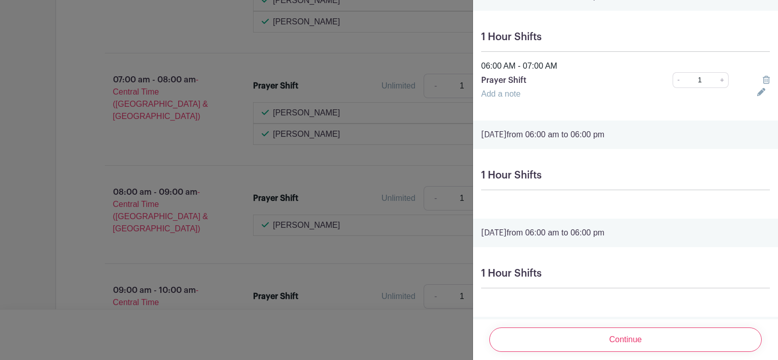
click at [763, 84] on icon at bounding box center [766, 80] width 7 height 8
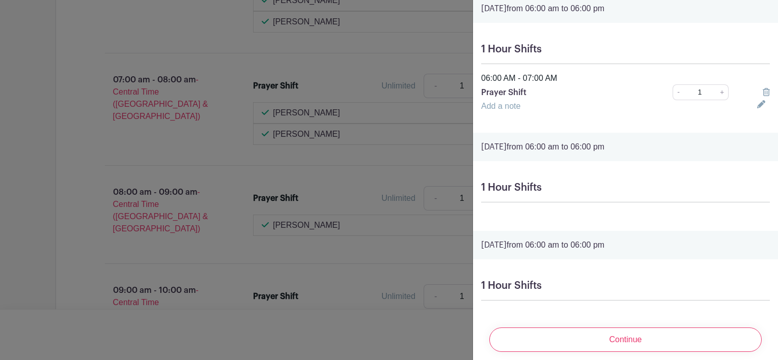
scroll to position [2076, 0]
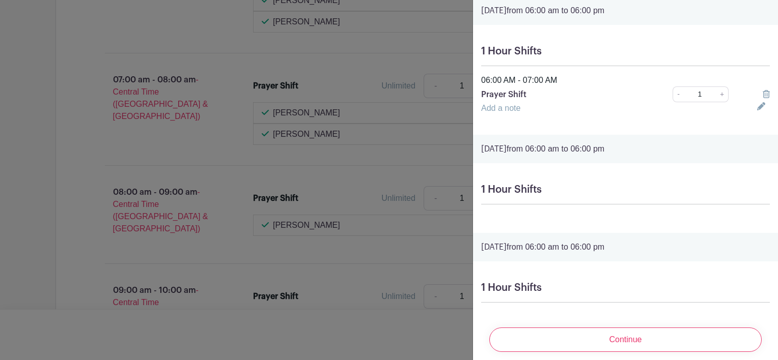
click at [763, 99] on link at bounding box center [766, 94] width 7 height 9
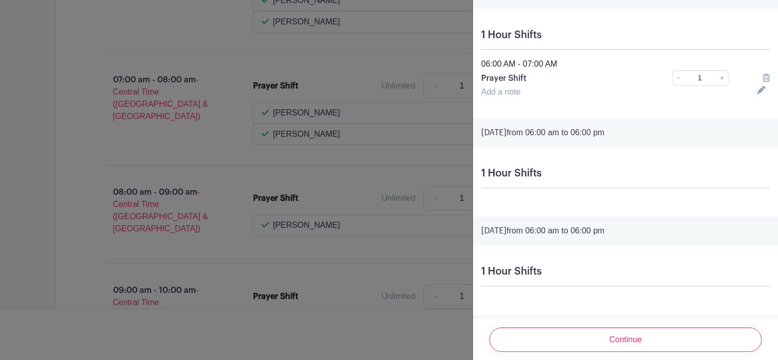
scroll to position [1923, 0]
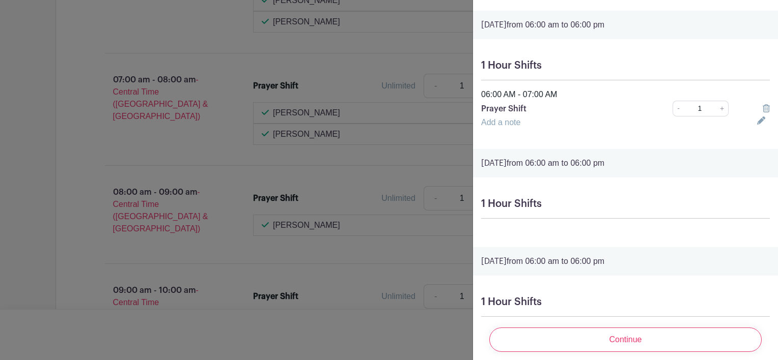
click at [763, 112] on icon at bounding box center [766, 108] width 7 height 8
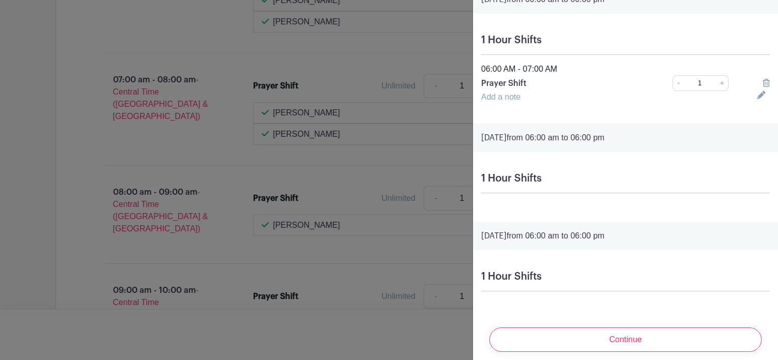
scroll to position [1770, 0]
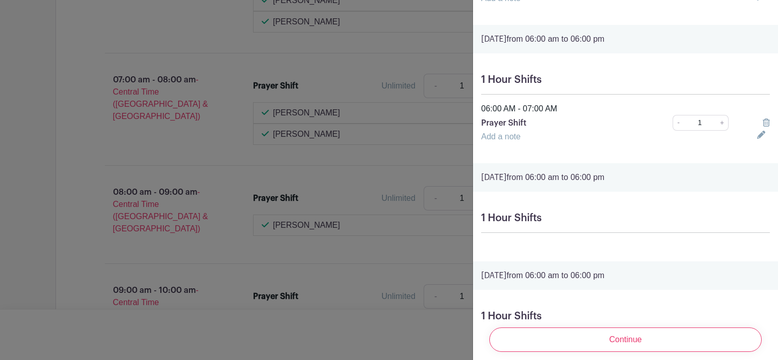
click at [763, 127] on icon at bounding box center [766, 123] width 7 height 8
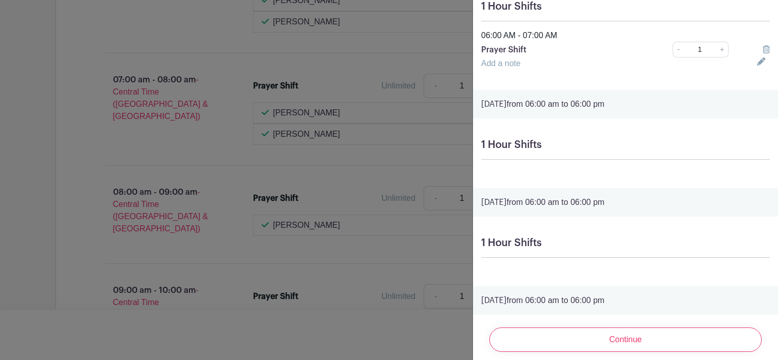
scroll to position [1669, 0]
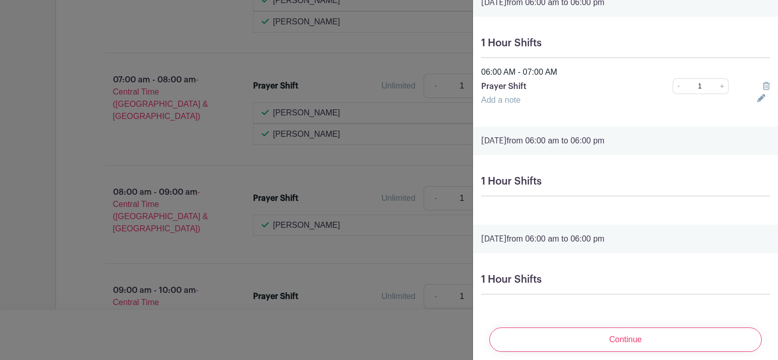
click at [763, 90] on icon at bounding box center [766, 86] width 7 height 8
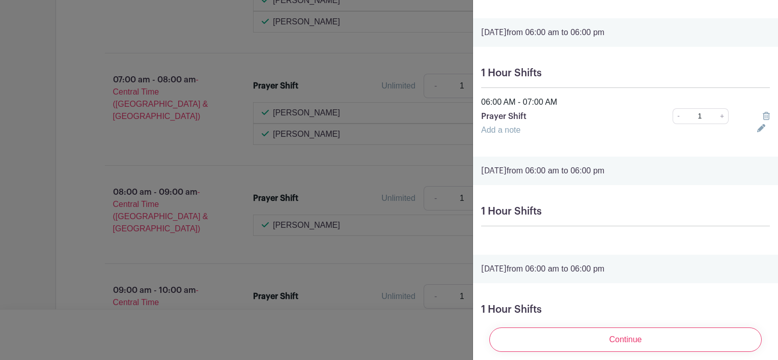
scroll to position [1465, 0]
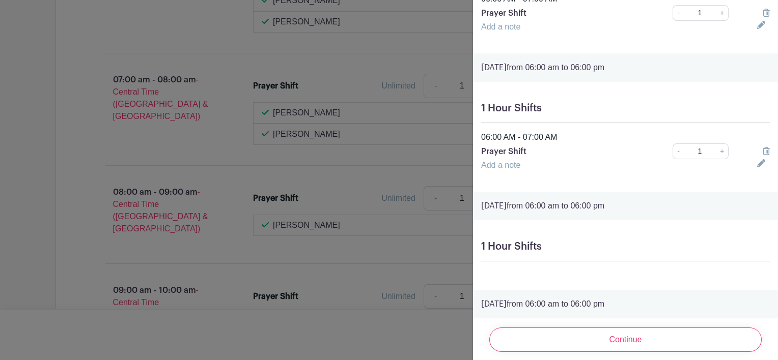
click at [763, 155] on icon at bounding box center [766, 151] width 7 height 8
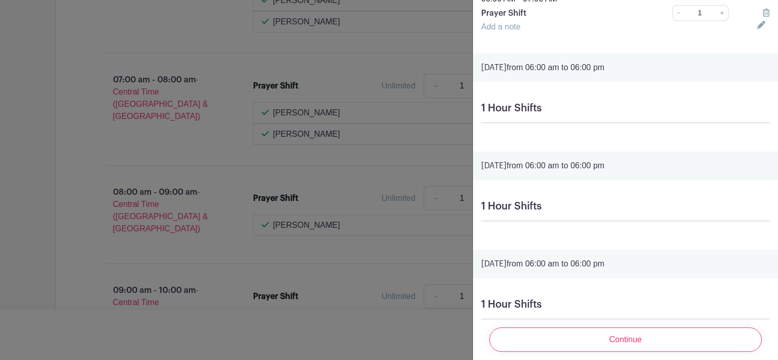
click at [763, 17] on icon at bounding box center [766, 13] width 7 height 8
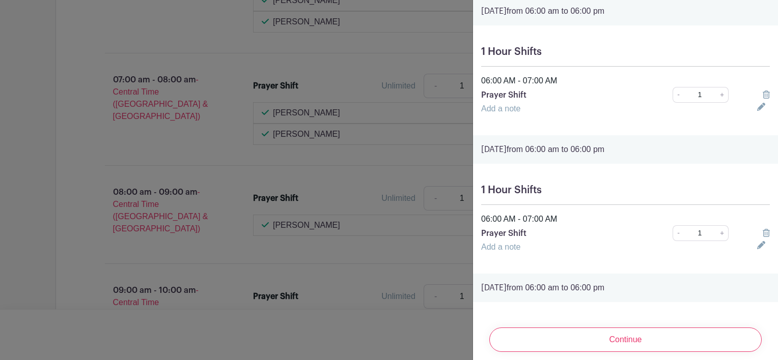
scroll to position [1109, 0]
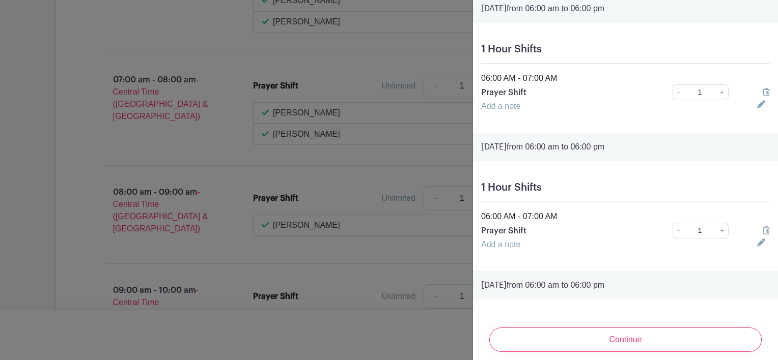
drag, startPoint x: 758, startPoint y: 236, endPoint x: 757, endPoint y: 226, distance: 10.3
click at [763, 235] on icon at bounding box center [766, 231] width 7 height 8
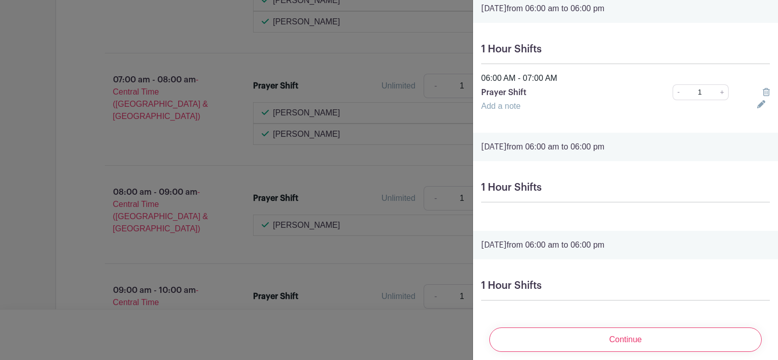
click at [763, 94] on icon at bounding box center [766, 92] width 7 height 8
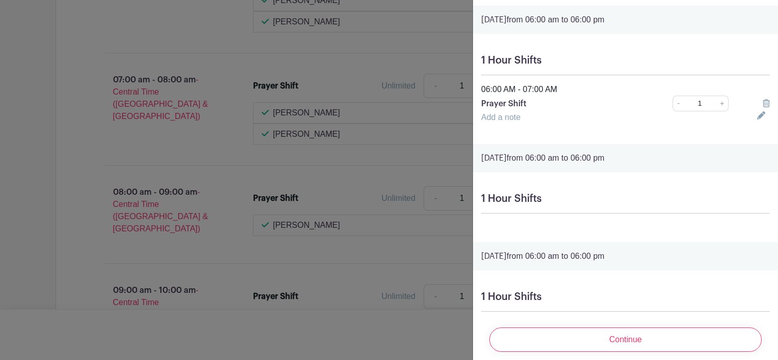
scroll to position [956, 0]
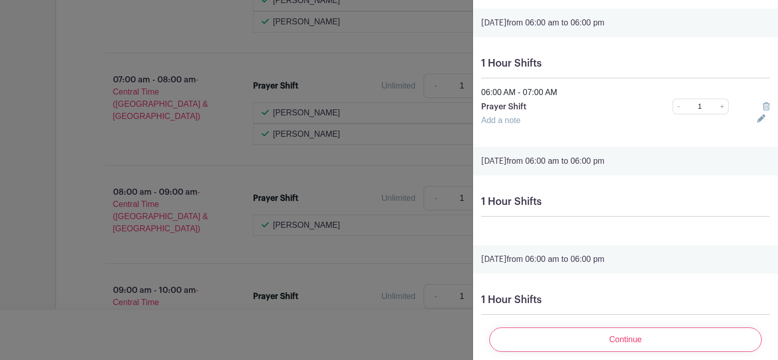
click at [763, 109] on icon at bounding box center [766, 106] width 7 height 8
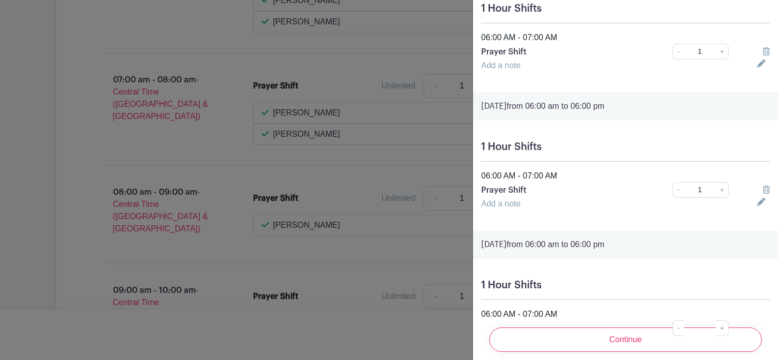
scroll to position [651, 0]
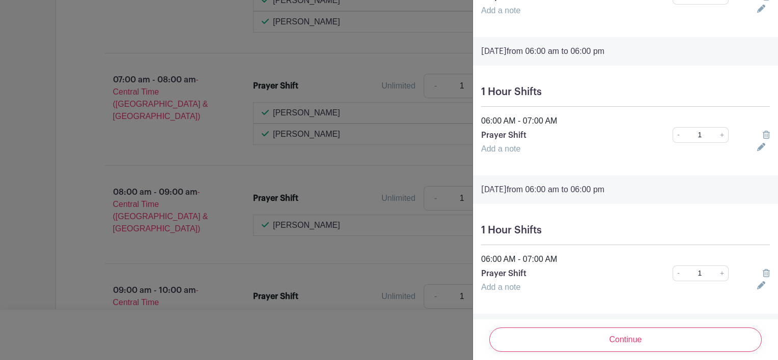
click at [763, 274] on icon at bounding box center [766, 273] width 7 height 8
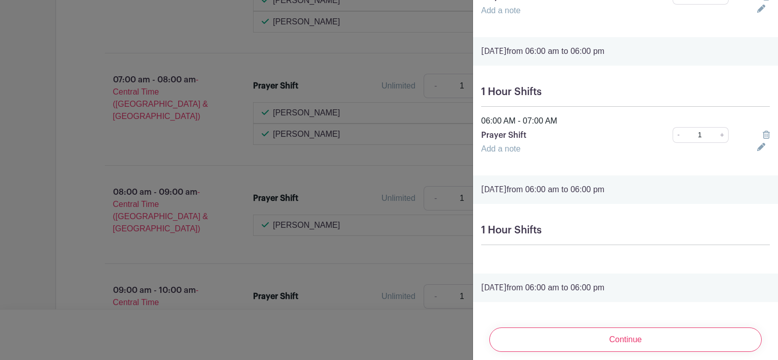
click at [763, 136] on icon at bounding box center [766, 135] width 7 height 8
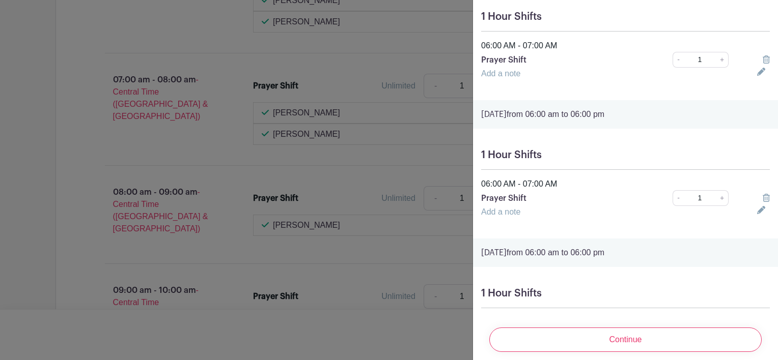
scroll to position [447, 0]
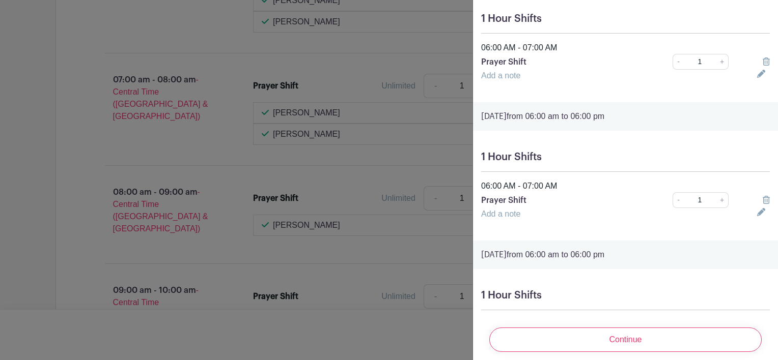
click at [763, 202] on icon at bounding box center [766, 200] width 7 height 8
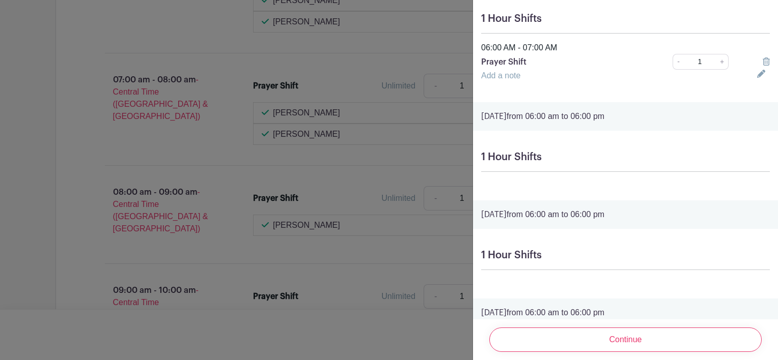
click at [763, 63] on icon at bounding box center [766, 62] width 7 height 8
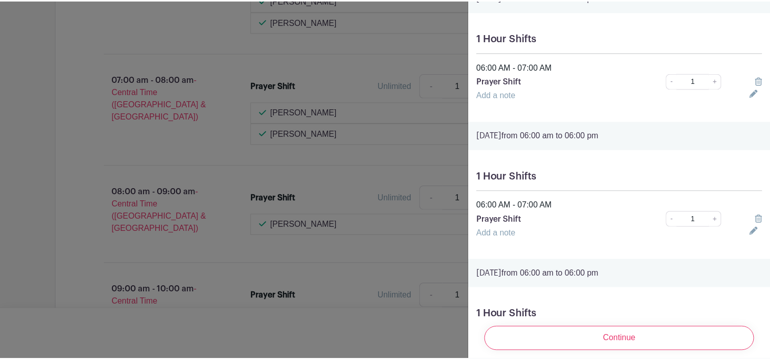
scroll to position [142, 0]
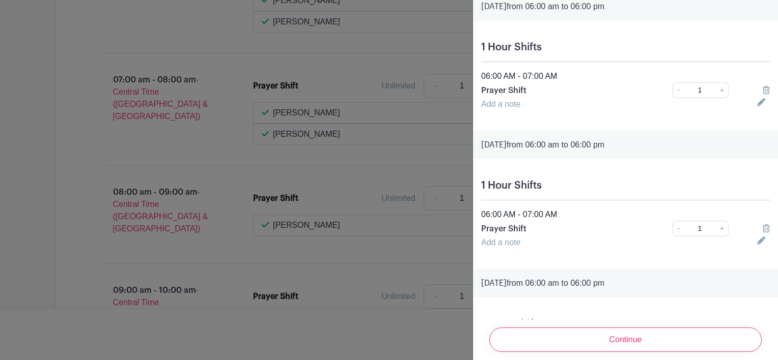
click at [763, 89] on icon at bounding box center [766, 90] width 7 height 8
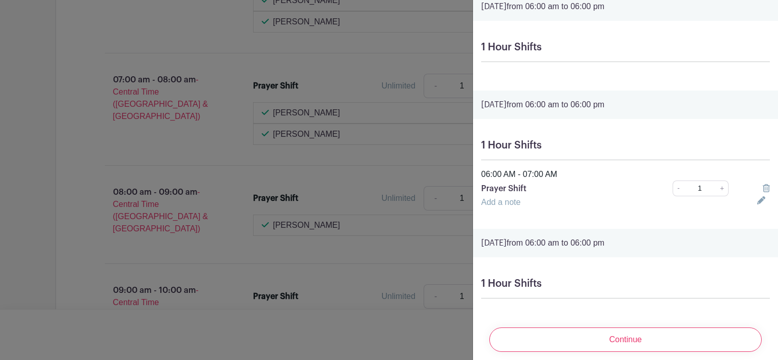
click at [763, 186] on icon at bounding box center [766, 188] width 7 height 8
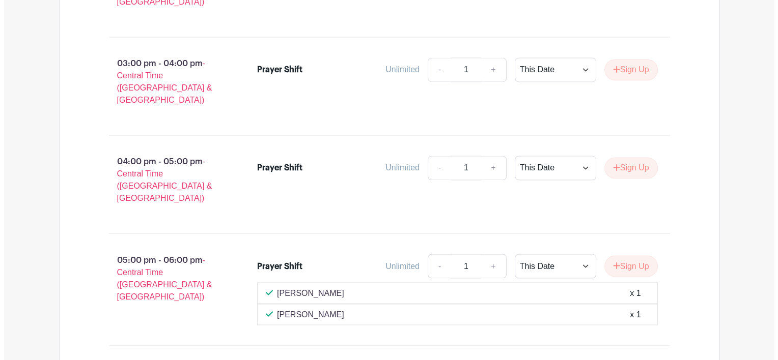
scroll to position [1643, 0]
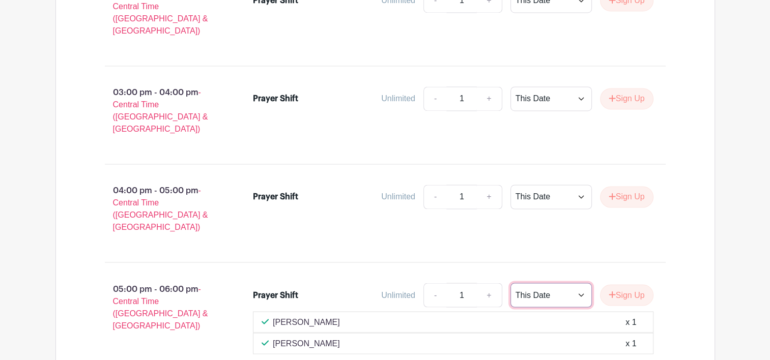
click at [583, 283] on select "This Date Select Dates" at bounding box center [551, 295] width 81 height 24
select select "select_dates"
click at [511, 283] on select "This Date Select Dates" at bounding box center [551, 295] width 81 height 24
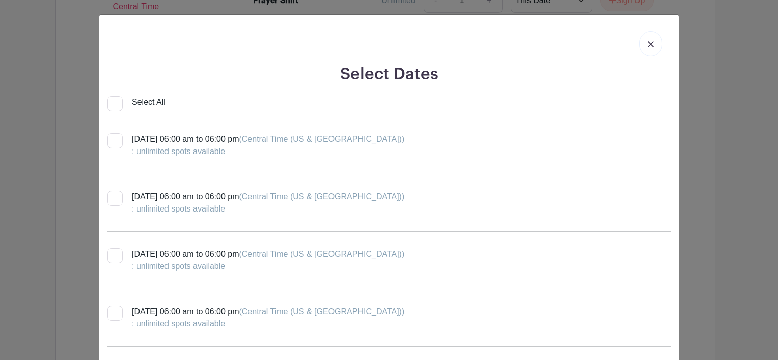
scroll to position [356, 0]
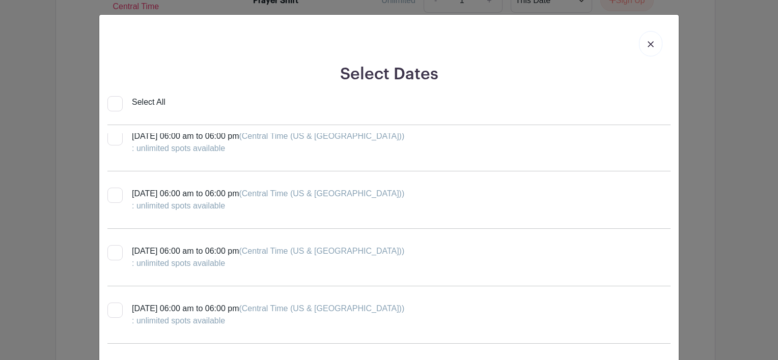
click at [652, 43] on link at bounding box center [650, 43] width 23 height 25
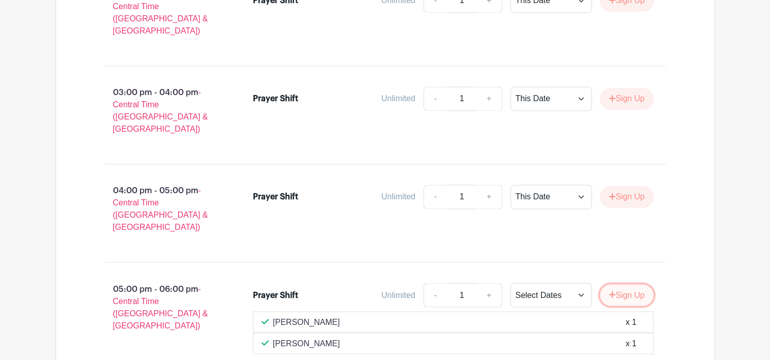
click at [624, 285] on button "Sign Up" at bounding box center [626, 295] width 53 height 21
click at [570, 283] on select "This Date Select Dates" at bounding box center [551, 295] width 81 height 24
select select "select_dates"
click at [511, 283] on select "This Date Select Dates" at bounding box center [551, 295] width 81 height 24
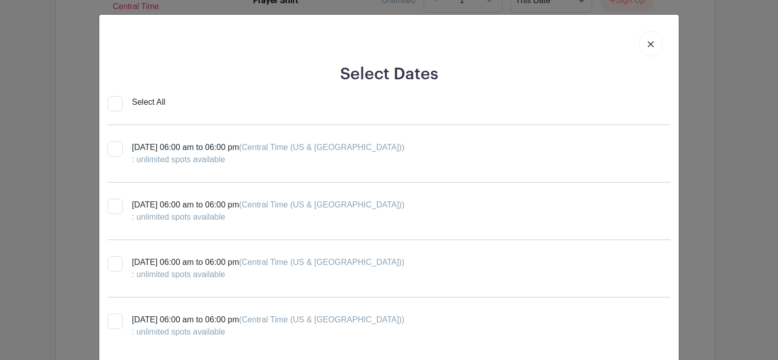
click at [117, 104] on input "Select All" at bounding box center [114, 103] width 15 height 15
checkbox input "true"
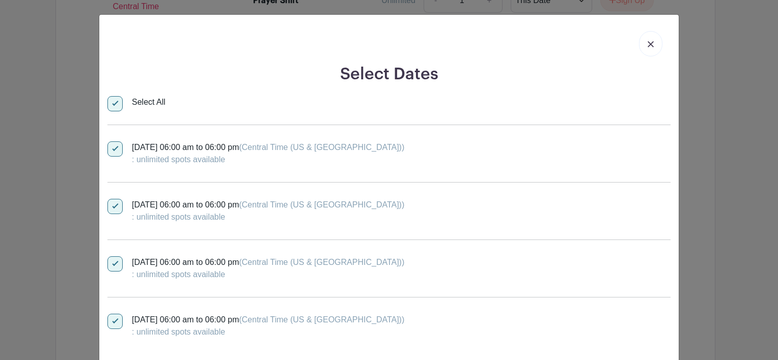
checkbox input "true"
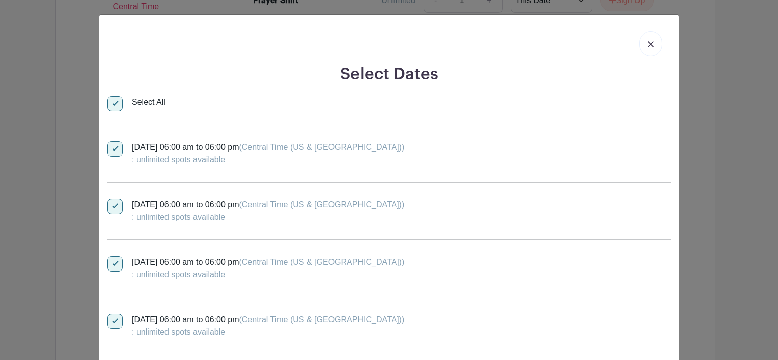
checkbox input "true"
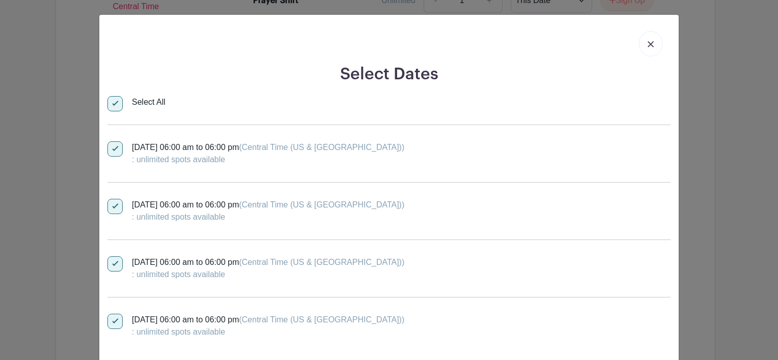
checkbox input "true"
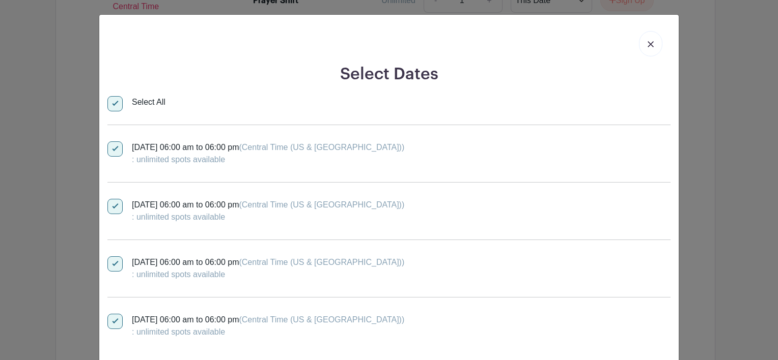
checkbox input "true"
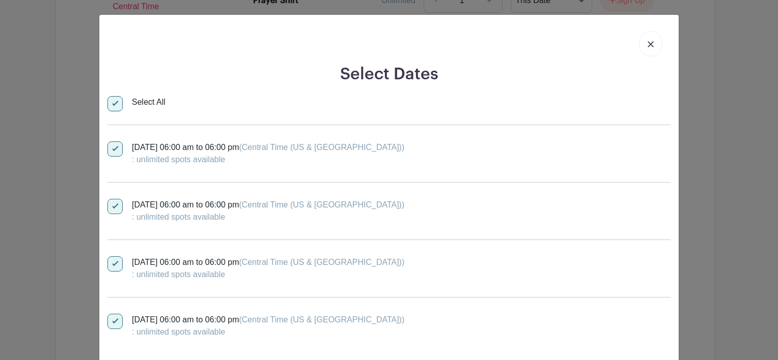
checkbox input "true"
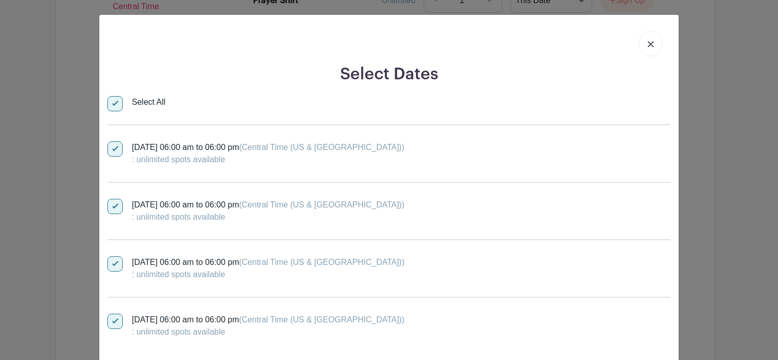
checkbox input "true"
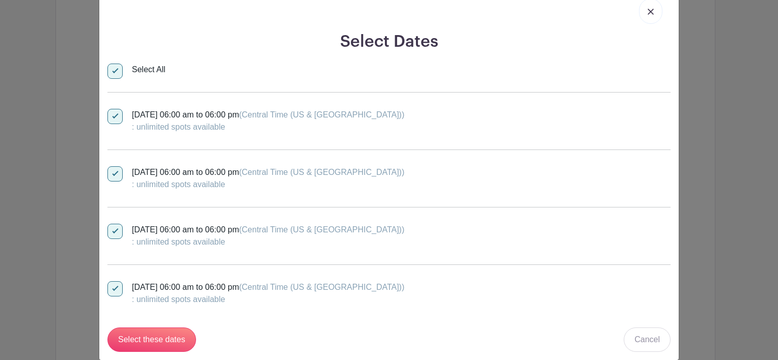
scroll to position [47, 0]
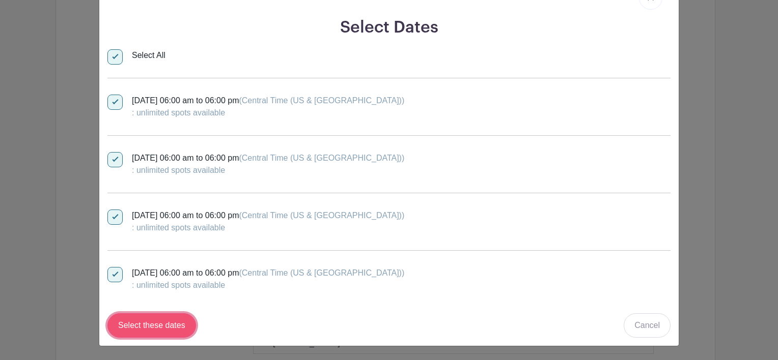
click at [175, 322] on input "Select these dates" at bounding box center [151, 326] width 89 height 24
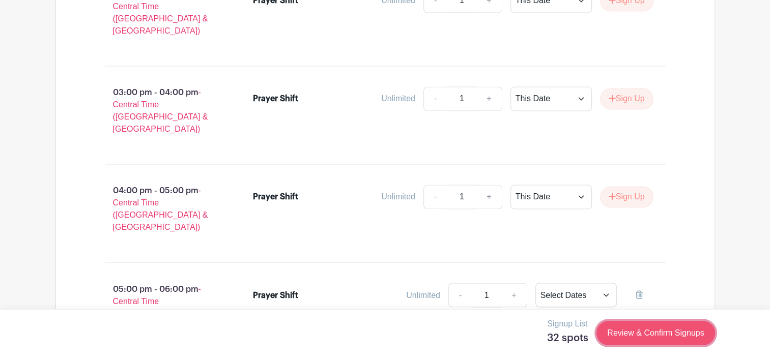
click at [648, 328] on link "Review & Confirm Signups" at bounding box center [656, 333] width 118 height 24
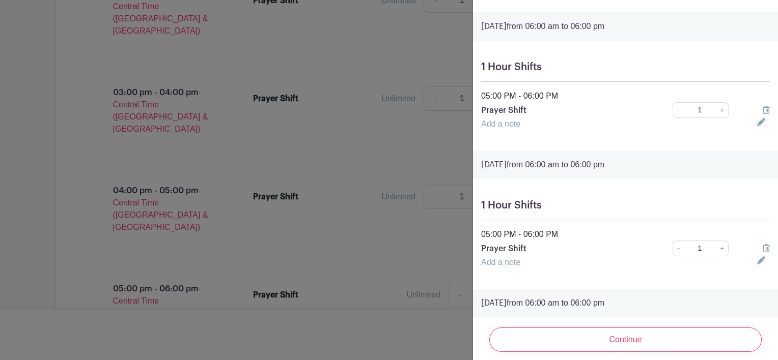
scroll to position [4171, 0]
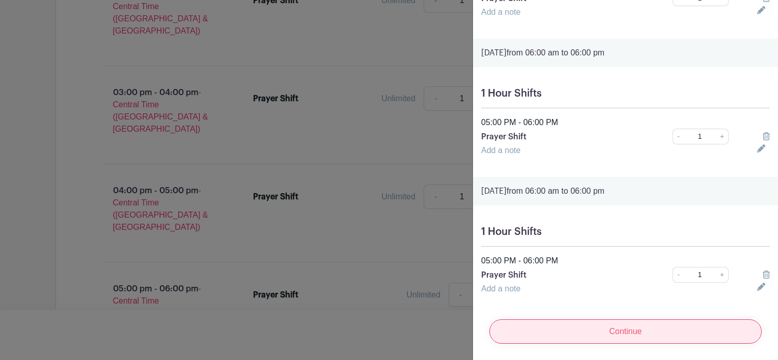
click at [634, 320] on input "Continue" at bounding box center [625, 332] width 272 height 24
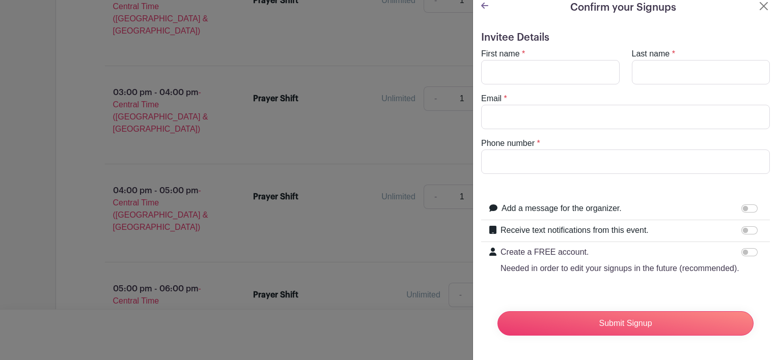
scroll to position [27, 0]
click at [523, 60] on input "First name" at bounding box center [550, 72] width 138 height 24
type input "Remi"
type input "Obayemi"
type input "[EMAIL_ADDRESS][DOMAIN_NAME]"
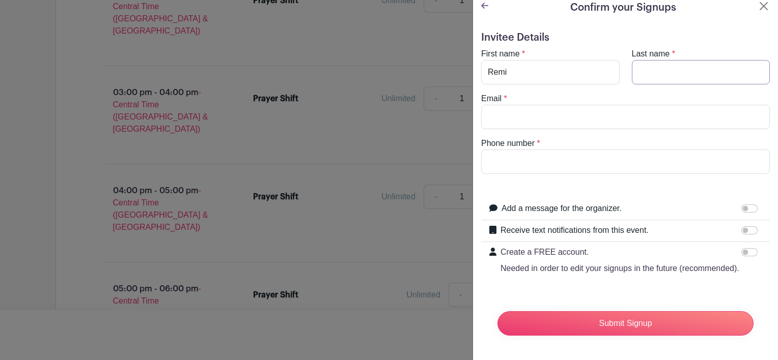
type input "2178481824"
drag, startPoint x: 636, startPoint y: 98, endPoint x: 543, endPoint y: 105, distance: 92.9
click at [543, 105] on input "[EMAIL_ADDRESS][DOMAIN_NAME]" at bounding box center [625, 117] width 289 height 24
type input "[EMAIL_ADDRESS][DOMAIN_NAME]"
click at [481, 199] on div "Add a message for the organizer. Your message" at bounding box center [625, 210] width 289 height 22
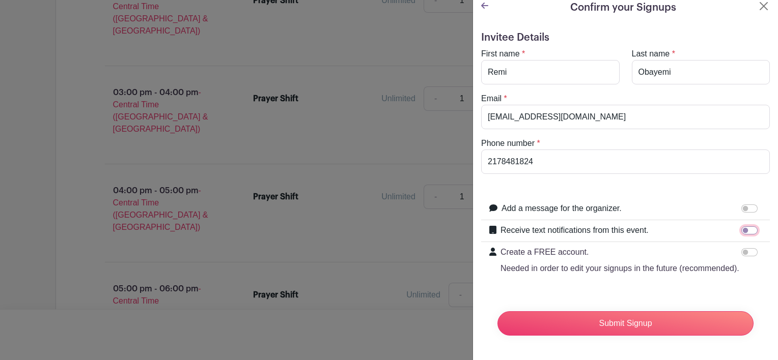
click at [741, 227] on input "Receive text notifications from this event." at bounding box center [749, 231] width 16 height 8
checkbox input "true"
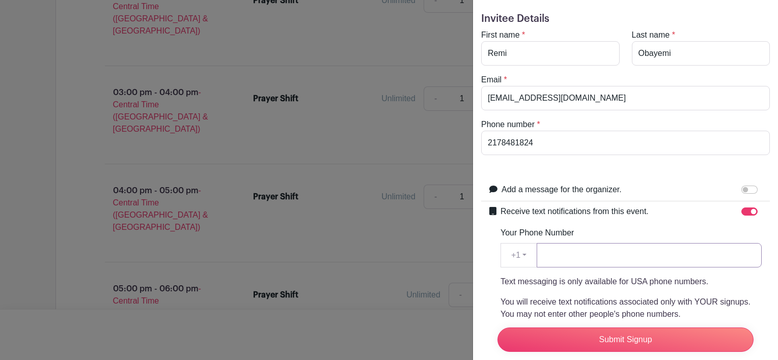
click at [555, 250] on input "Your Phone Number" at bounding box center [649, 255] width 225 height 24
type input "2178481824"
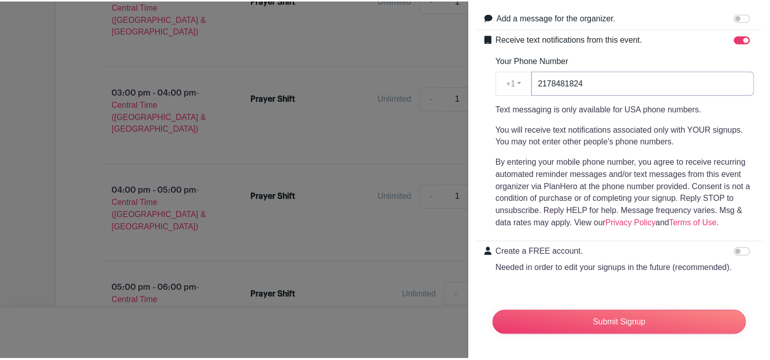
scroll to position [218, 0]
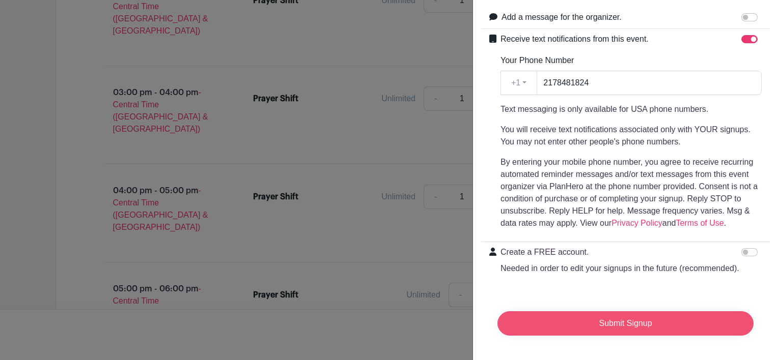
click at [678, 314] on input "Submit Signup" at bounding box center [625, 324] width 256 height 24
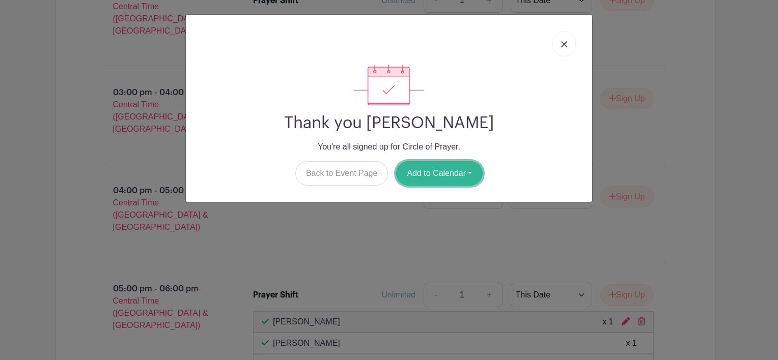
click at [458, 173] on button "Add to Calendar" at bounding box center [439, 173] width 87 height 24
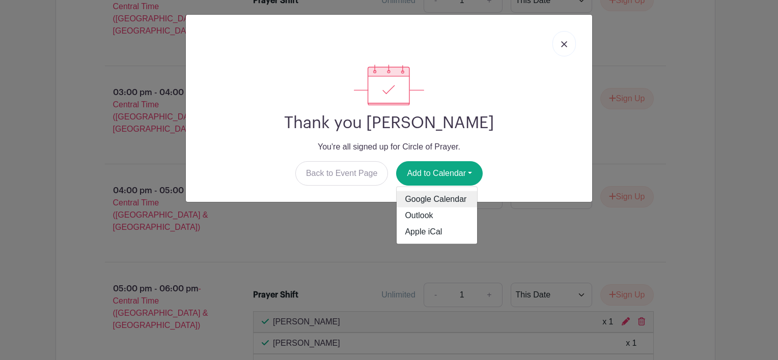
click at [446, 200] on link "Google Calendar" at bounding box center [437, 199] width 80 height 16
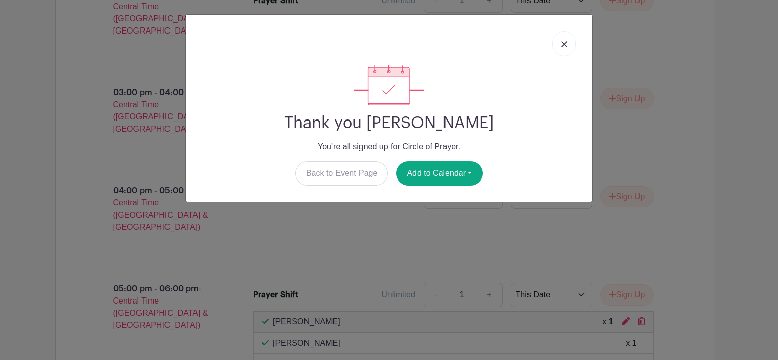
click at [564, 43] on img at bounding box center [564, 44] width 6 height 6
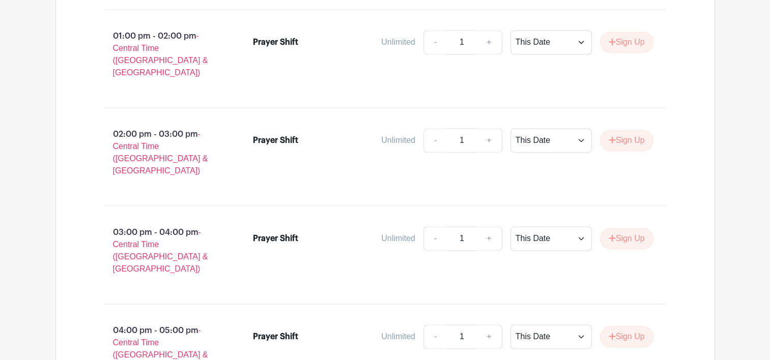
scroll to position [1613, 0]
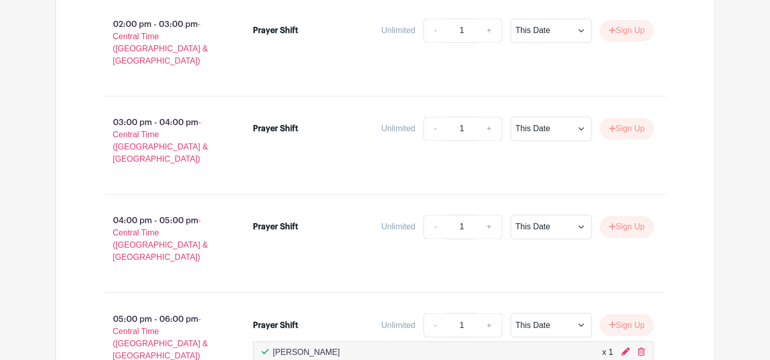
click at [607, 346] on div "x 1" at bounding box center [607, 352] width 11 height 12
click at [627, 348] on icon at bounding box center [626, 352] width 8 height 8
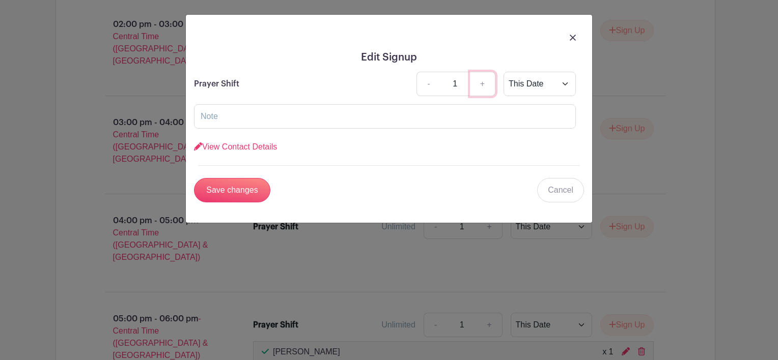
click at [482, 84] on link "+" at bounding box center [482, 84] width 25 height 24
click at [428, 85] on link "-" at bounding box center [427, 84] width 23 height 24
type input "1"
click at [257, 141] on div "View Contact Details" at bounding box center [389, 147] width 390 height 12
click at [259, 145] on link "View Contact Details" at bounding box center [235, 147] width 83 height 9
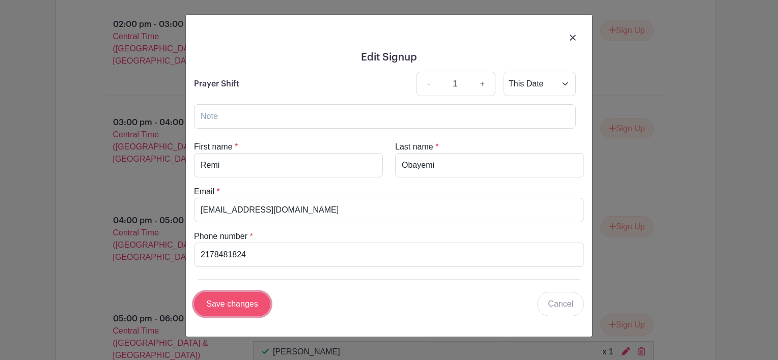
click at [259, 298] on input "Save changes" at bounding box center [232, 304] width 76 height 24
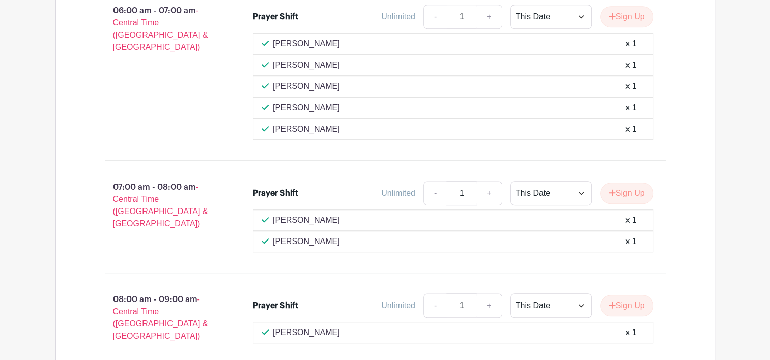
scroll to position [747, 0]
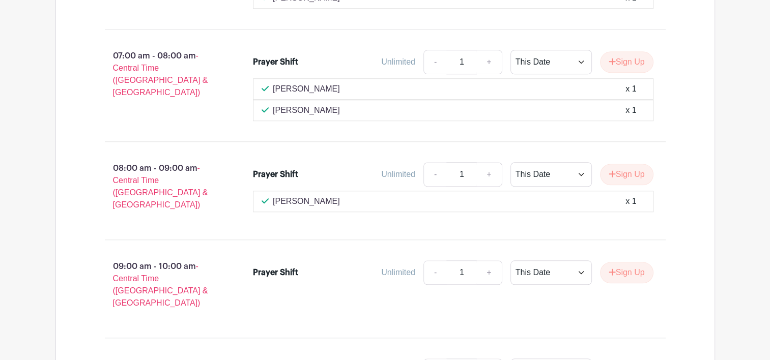
scroll to position [916, 0]
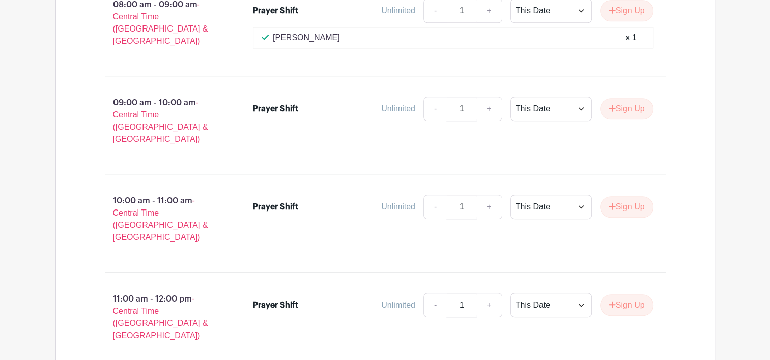
scroll to position [1045, 0]
